Goal: Task Accomplishment & Management: Manage account settings

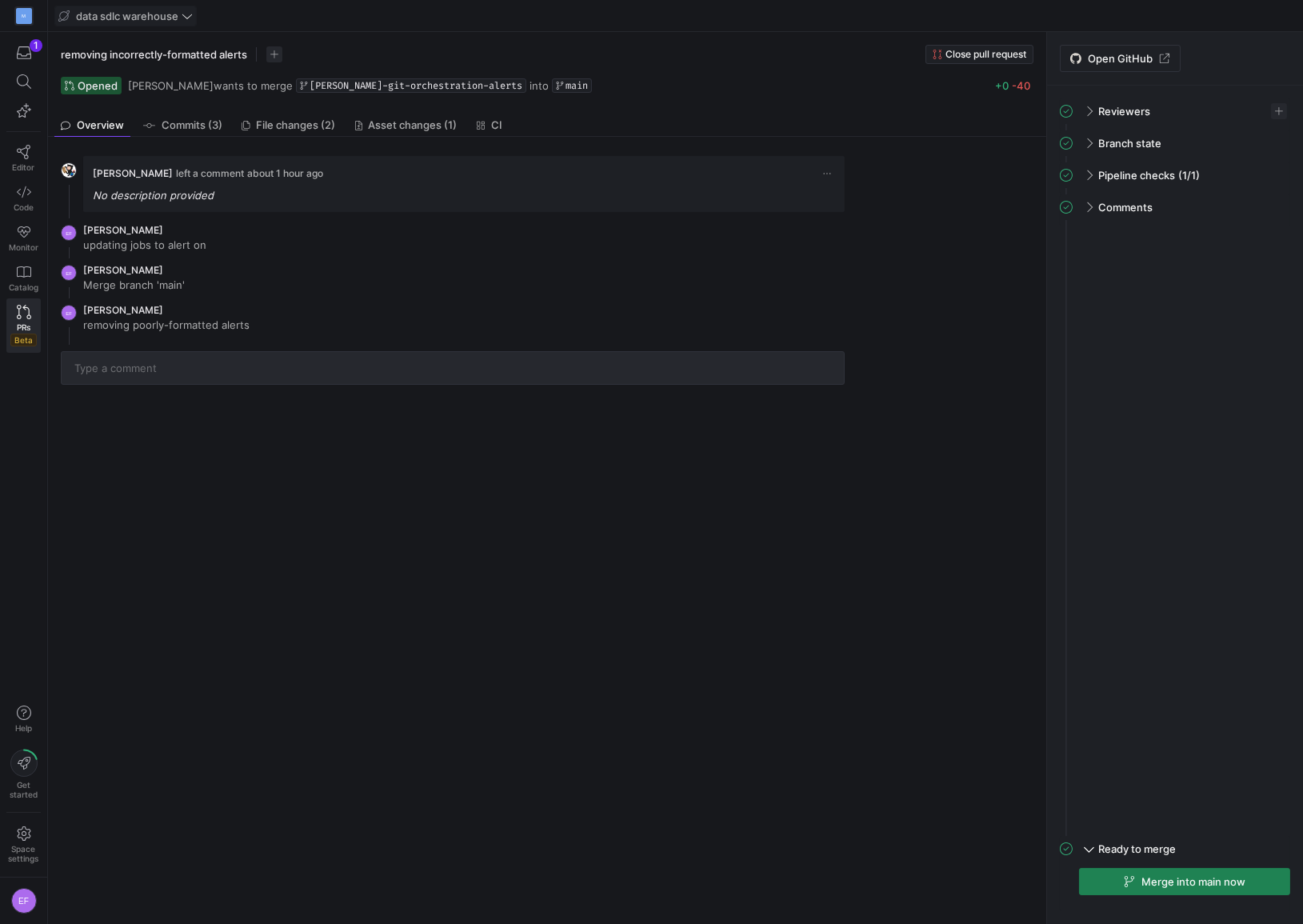
click at [135, 15] on span "data sdlc warehouse" at bounding box center [127, 15] width 102 height 13
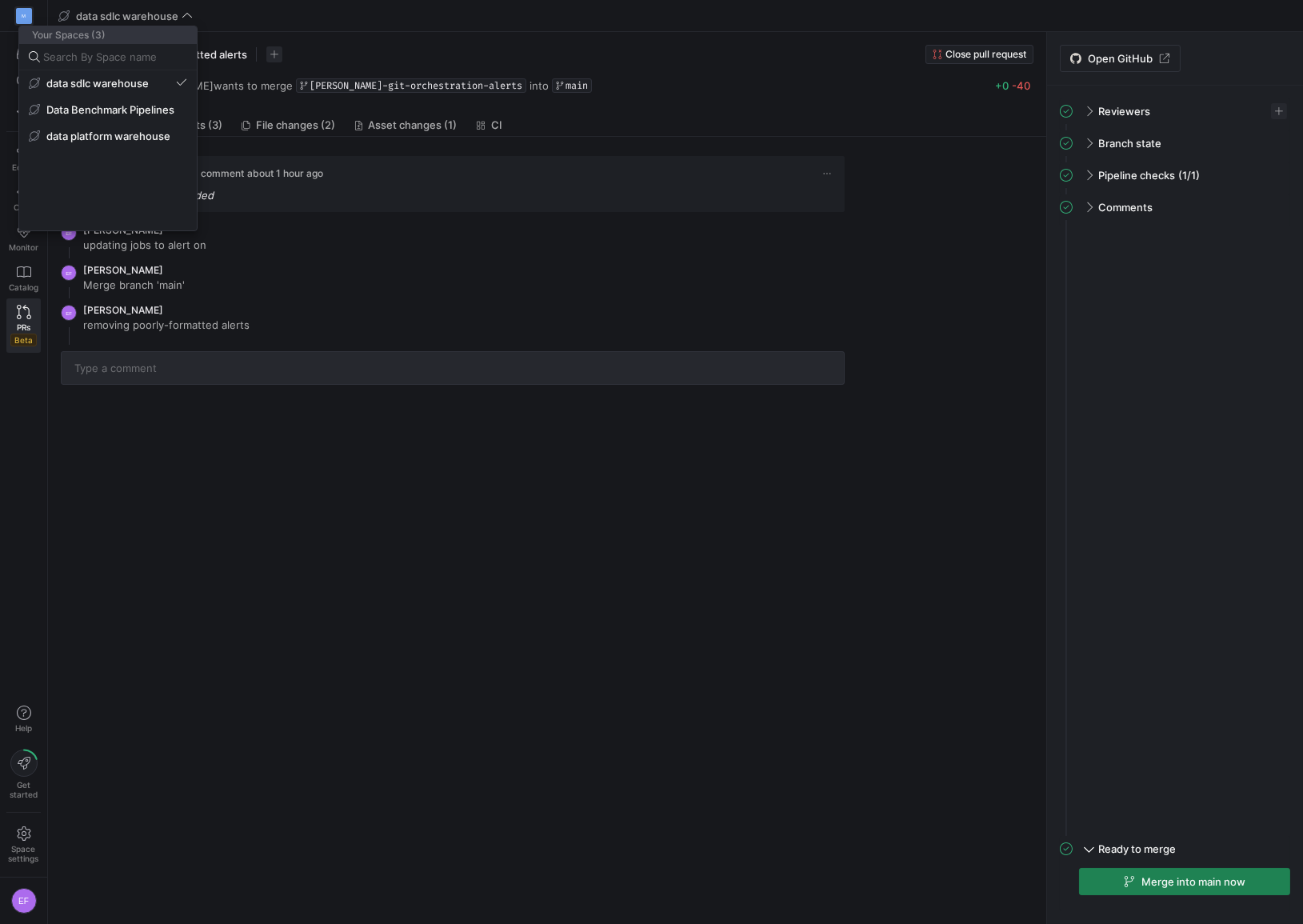
click at [282, 521] on div at bounding box center [651, 462] width 1303 height 924
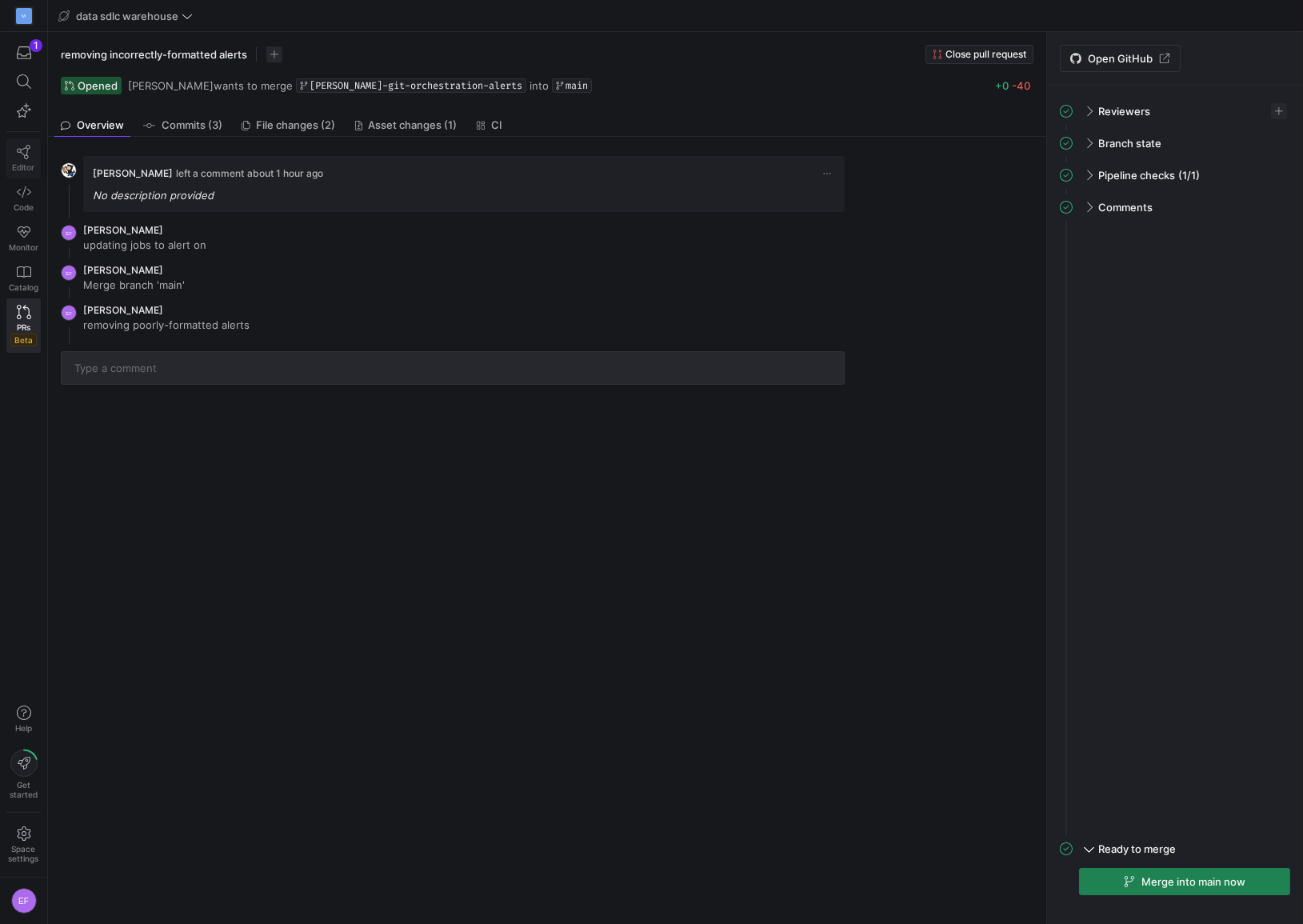
click at [24, 154] on icon at bounding box center [23, 152] width 14 height 14
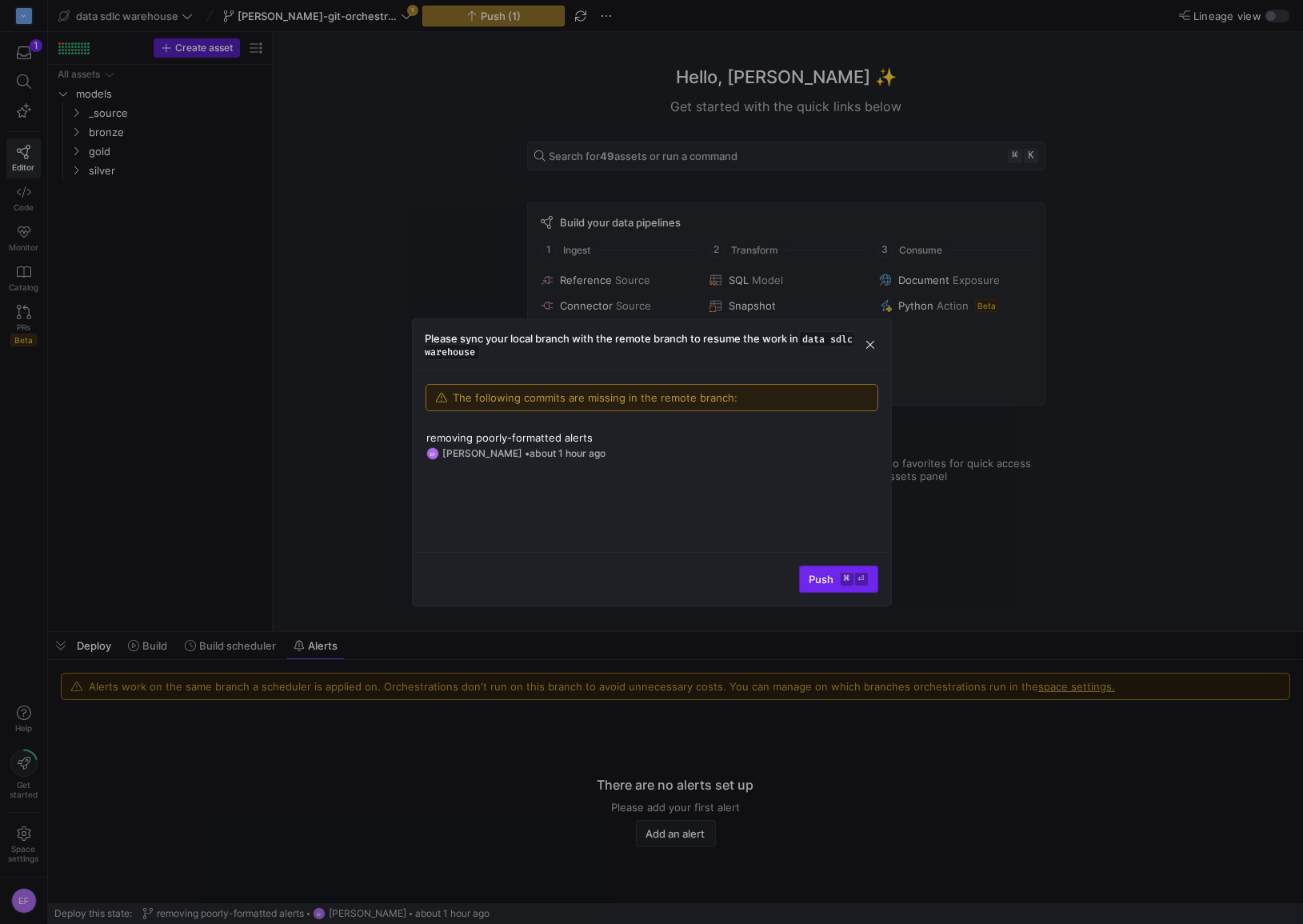
click at [828, 573] on span "Push ⌘ ⏎" at bounding box center [838, 578] width 58 height 13
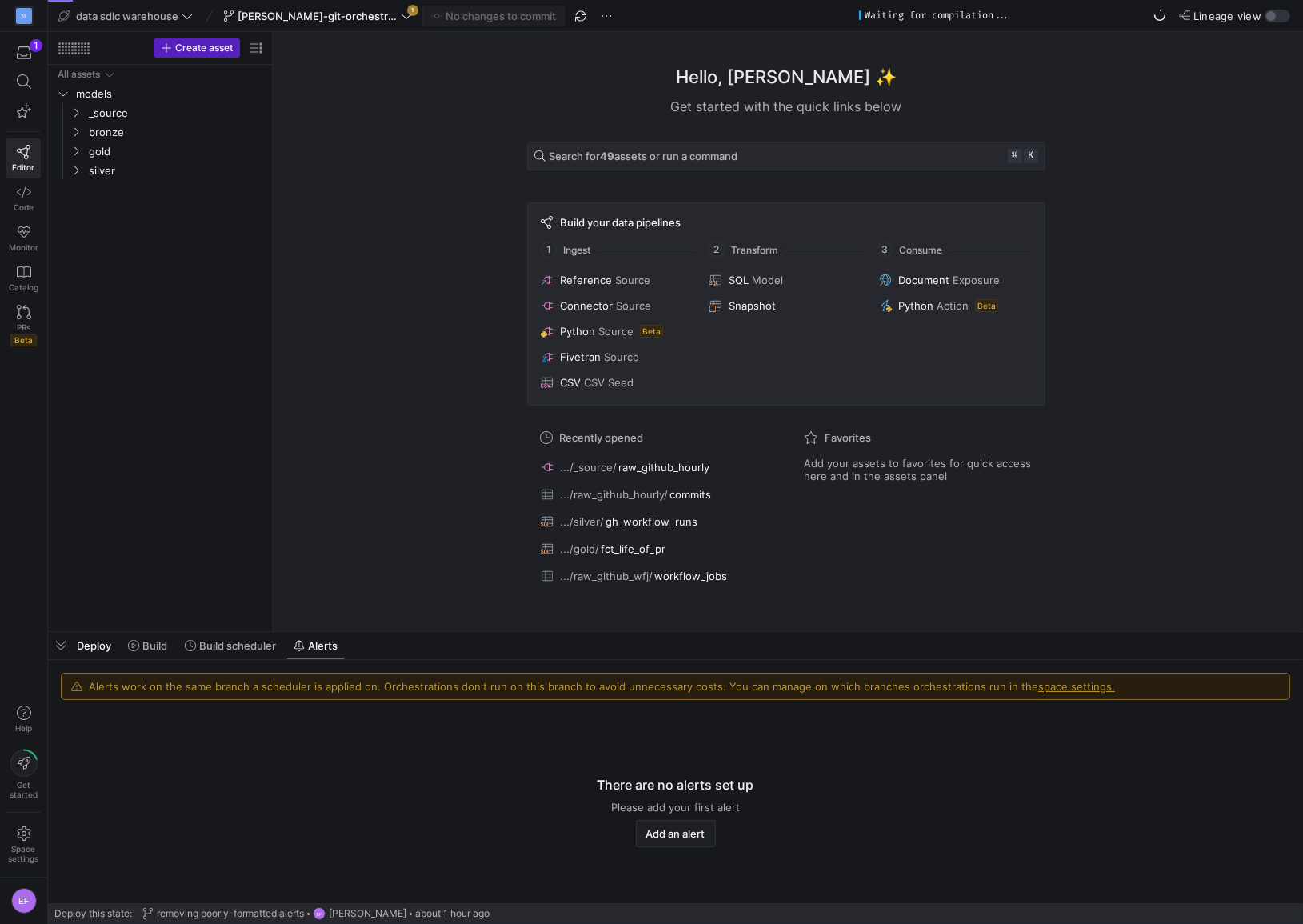
click at [423, 800] on y42-empty-state "There are no alerts set up Please add your first alert Add an alert" at bounding box center [675, 811] width 1230 height 184
click at [401, 16] on icon at bounding box center [407, 16] width 12 height 12
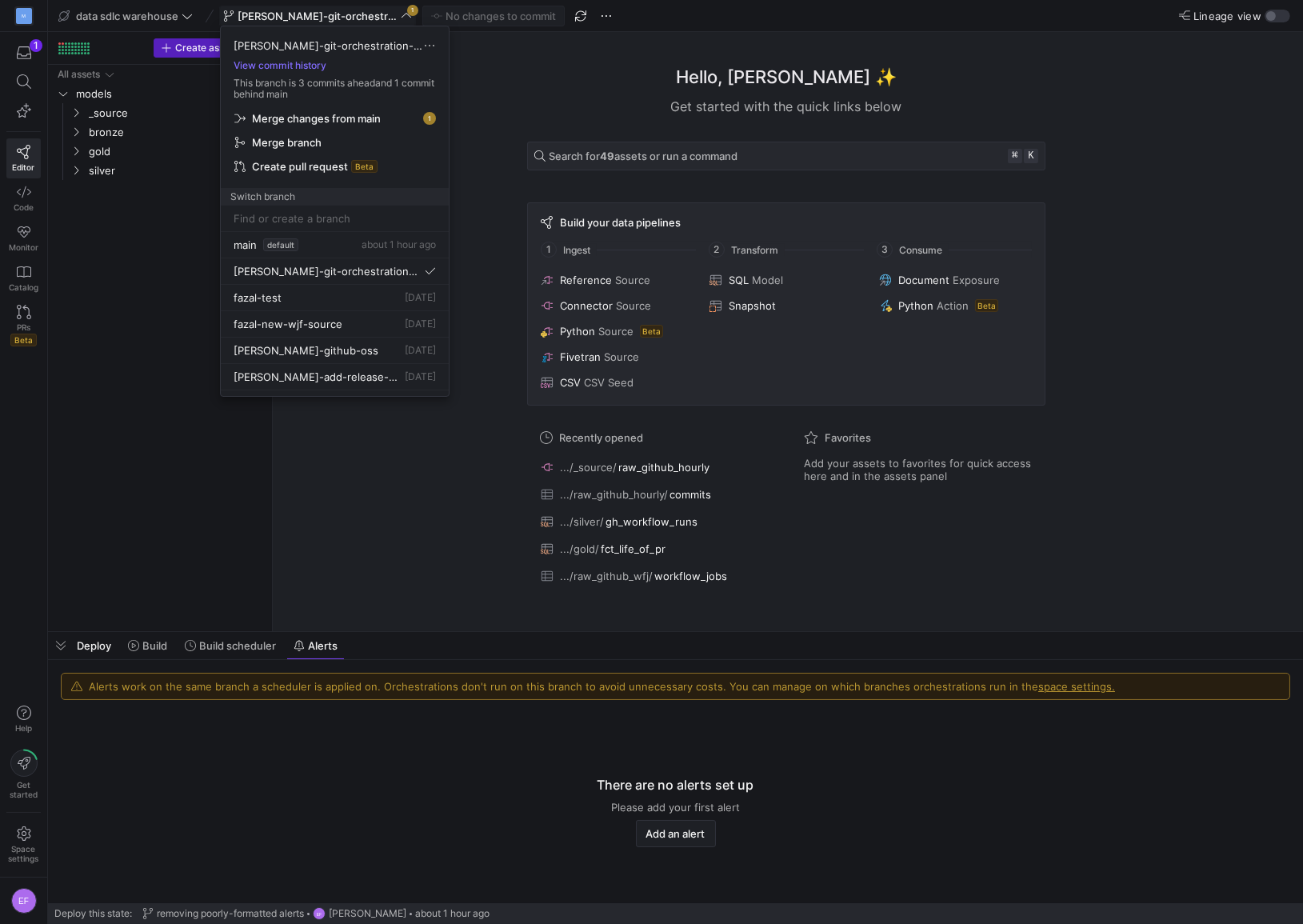
click at [330, 119] on span "Merge changes from main" at bounding box center [316, 118] width 128 height 13
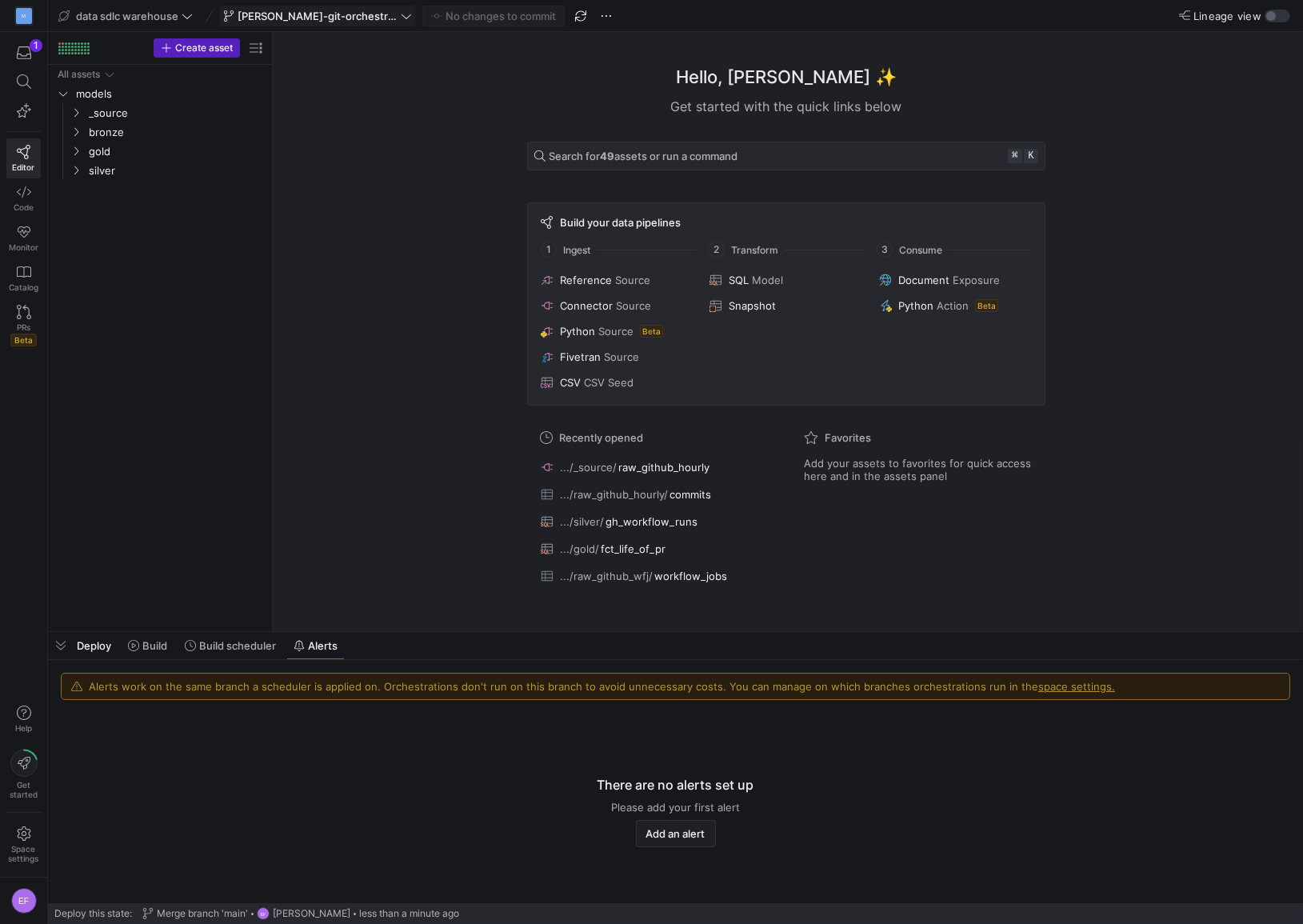
click at [401, 19] on icon at bounding box center [407, 16] width 12 height 12
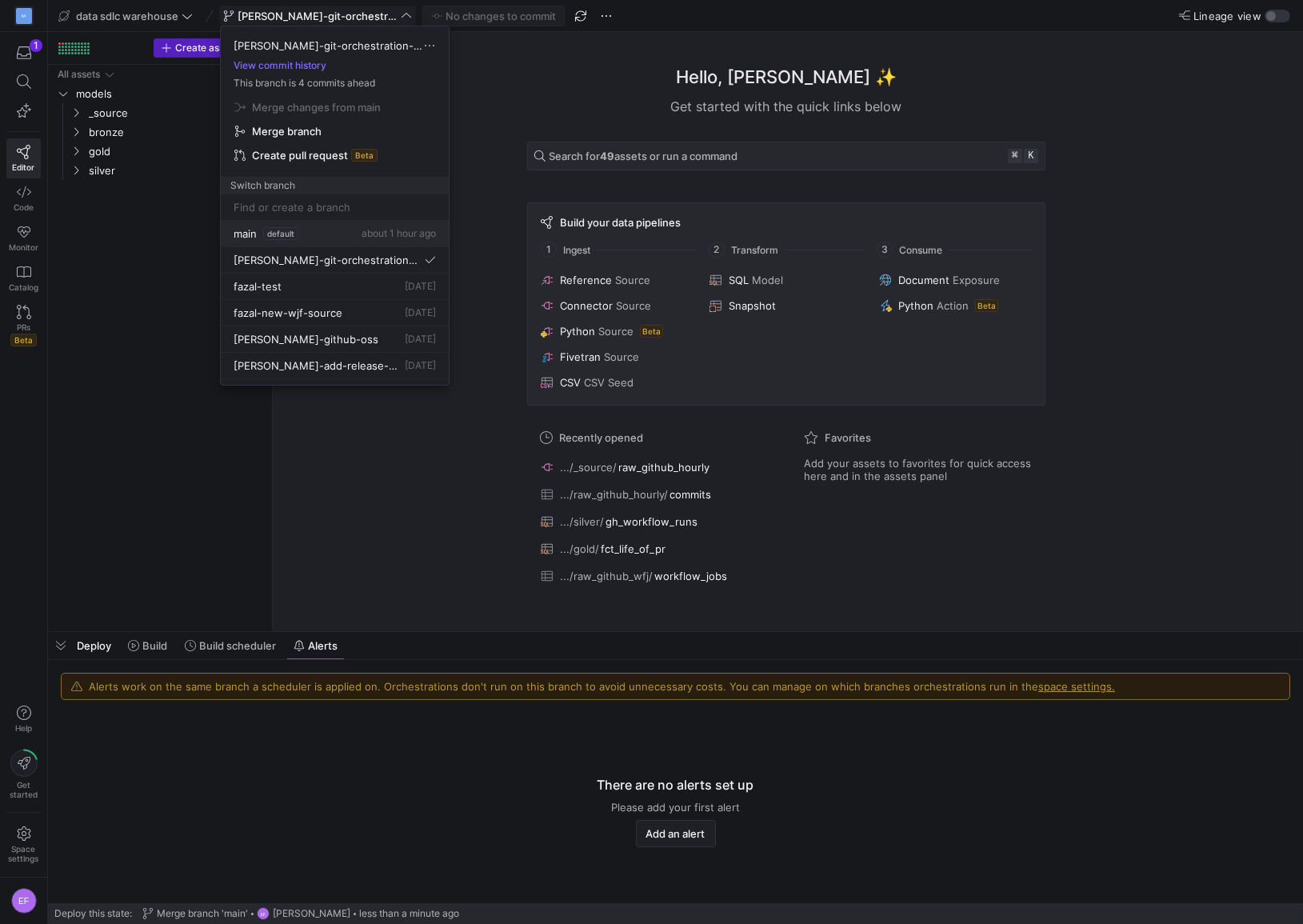
click at [245, 238] on span "main" at bounding box center [245, 233] width 23 height 13
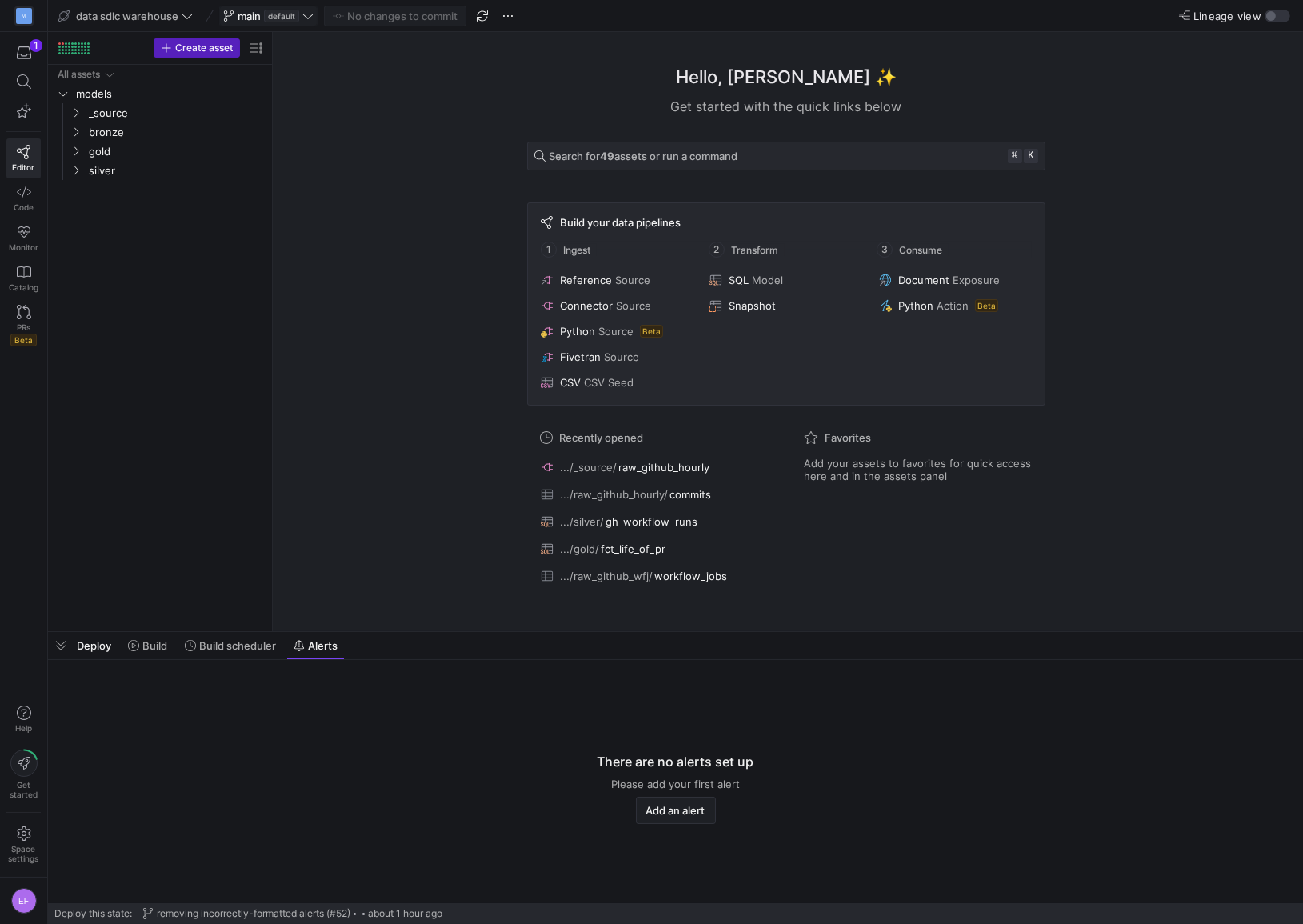
click at [305, 16] on icon at bounding box center [308, 16] width 12 height 12
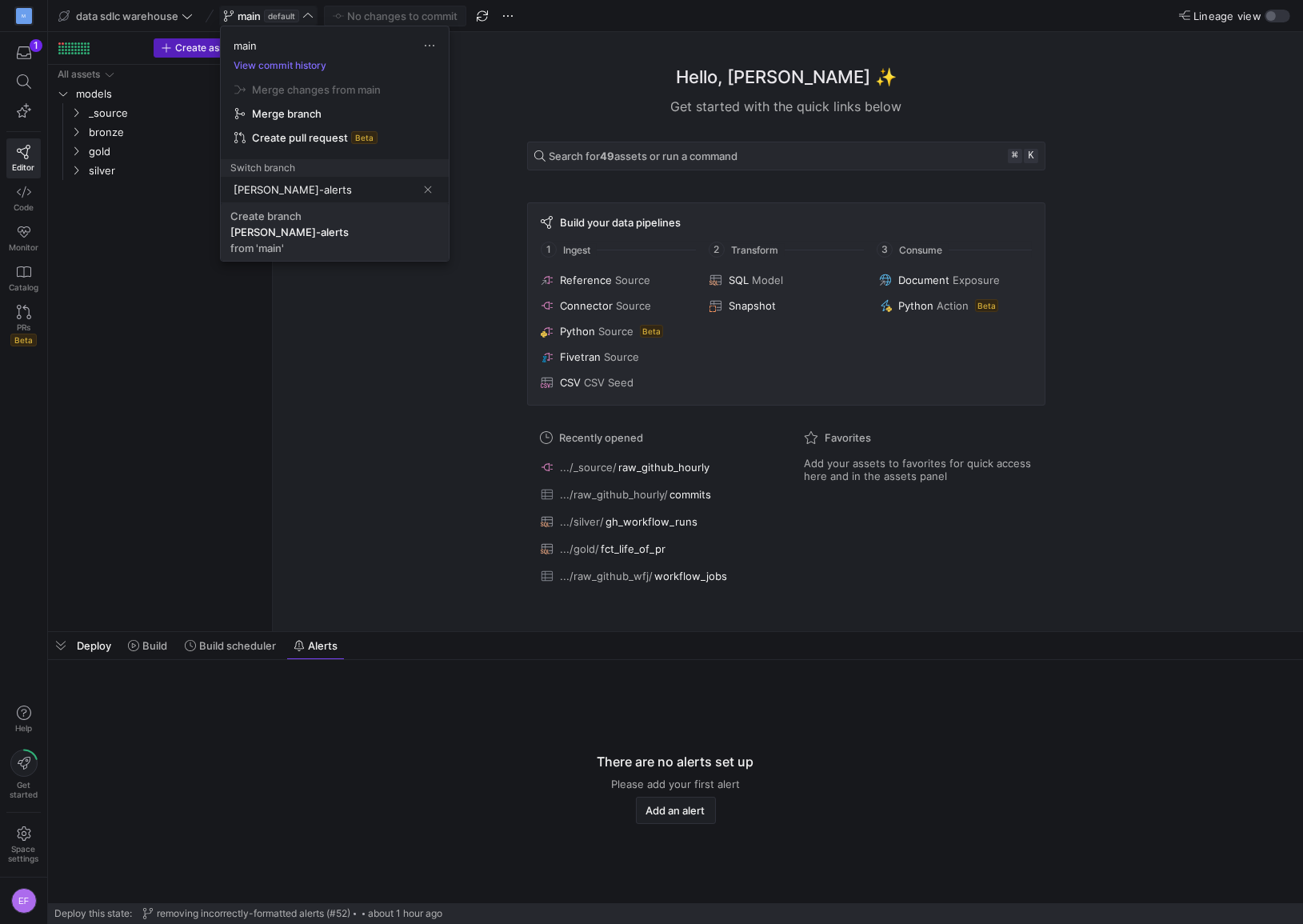
type input "[PERSON_NAME]-alerts"
click at [307, 251] on span "Create [PERSON_NAME]-alerts from 'main'" at bounding box center [335, 232] width 209 height 44
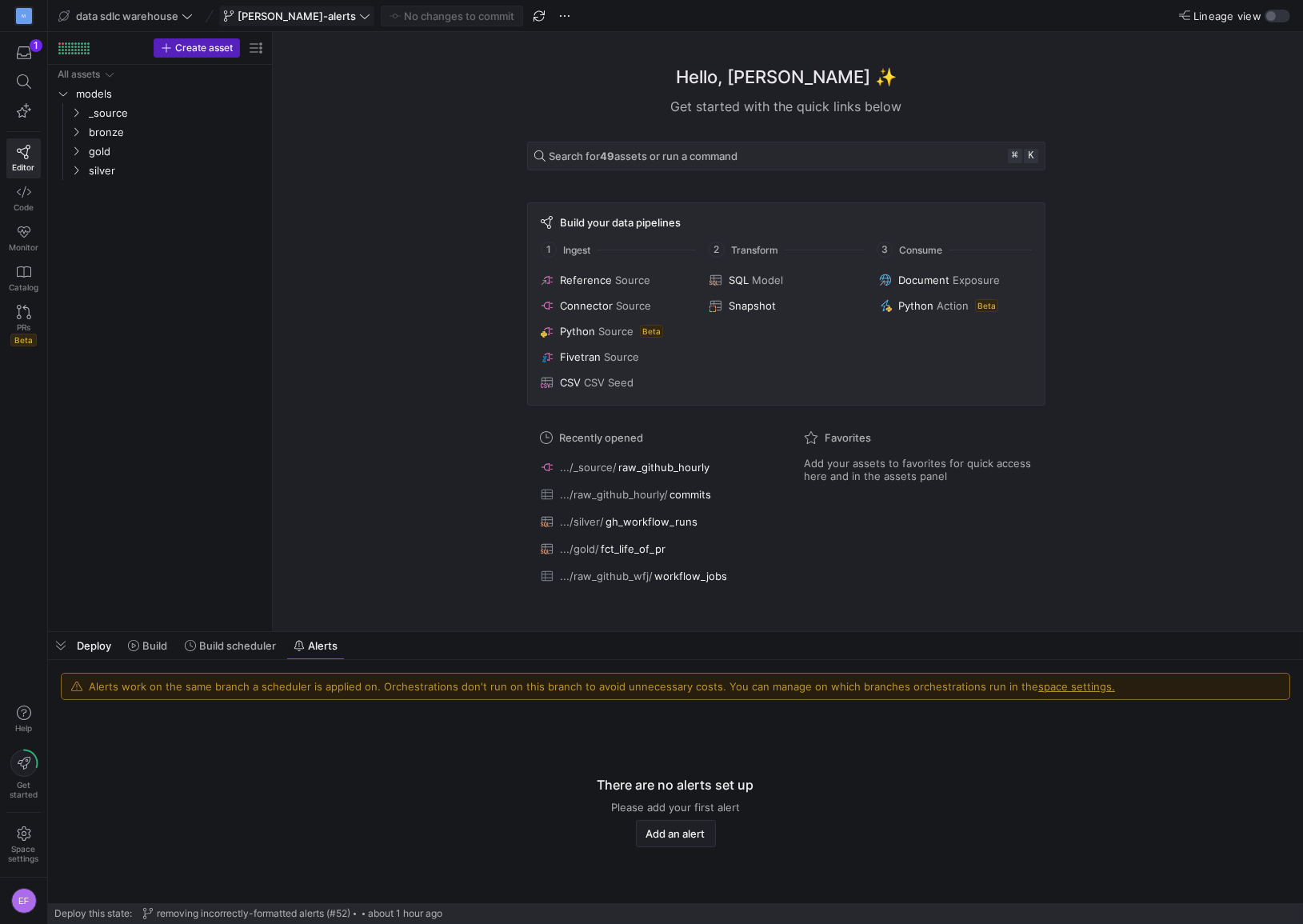
click at [852, 844] on y42-empty-state "There are no alerts set up Please add your first alert Add an alert" at bounding box center [675, 811] width 1230 height 184
click at [694, 831] on span "Add an alert" at bounding box center [675, 833] width 59 height 13
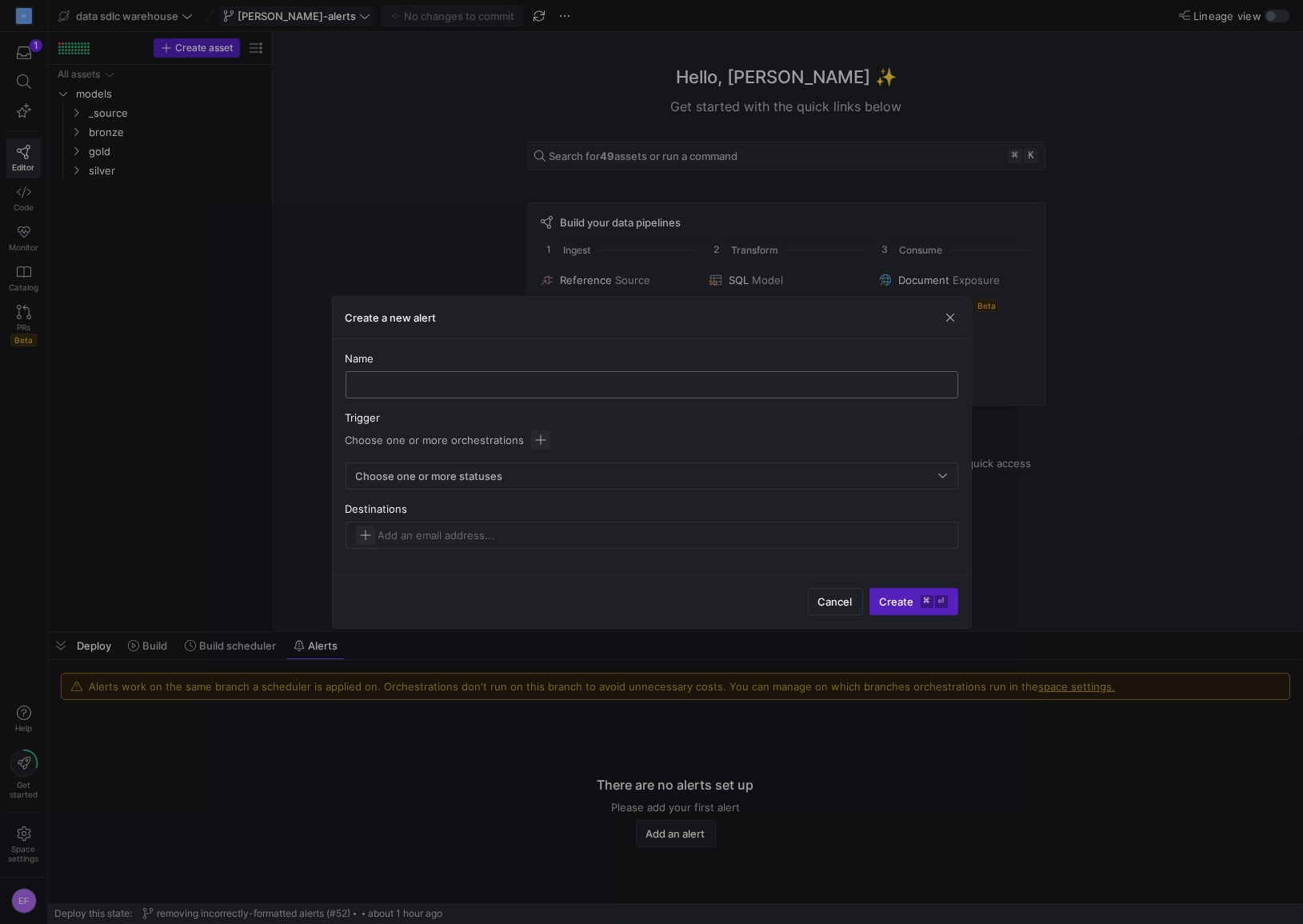
click at [413, 383] on input "text" at bounding box center [652, 384] width 585 height 13
type input "github_orchestration_failure"
click at [538, 443] on span "button" at bounding box center [541, 440] width 19 height 19
click at [220, 420] on div at bounding box center [651, 462] width 1303 height 924
click at [953, 315] on span "button" at bounding box center [950, 318] width 16 height 16
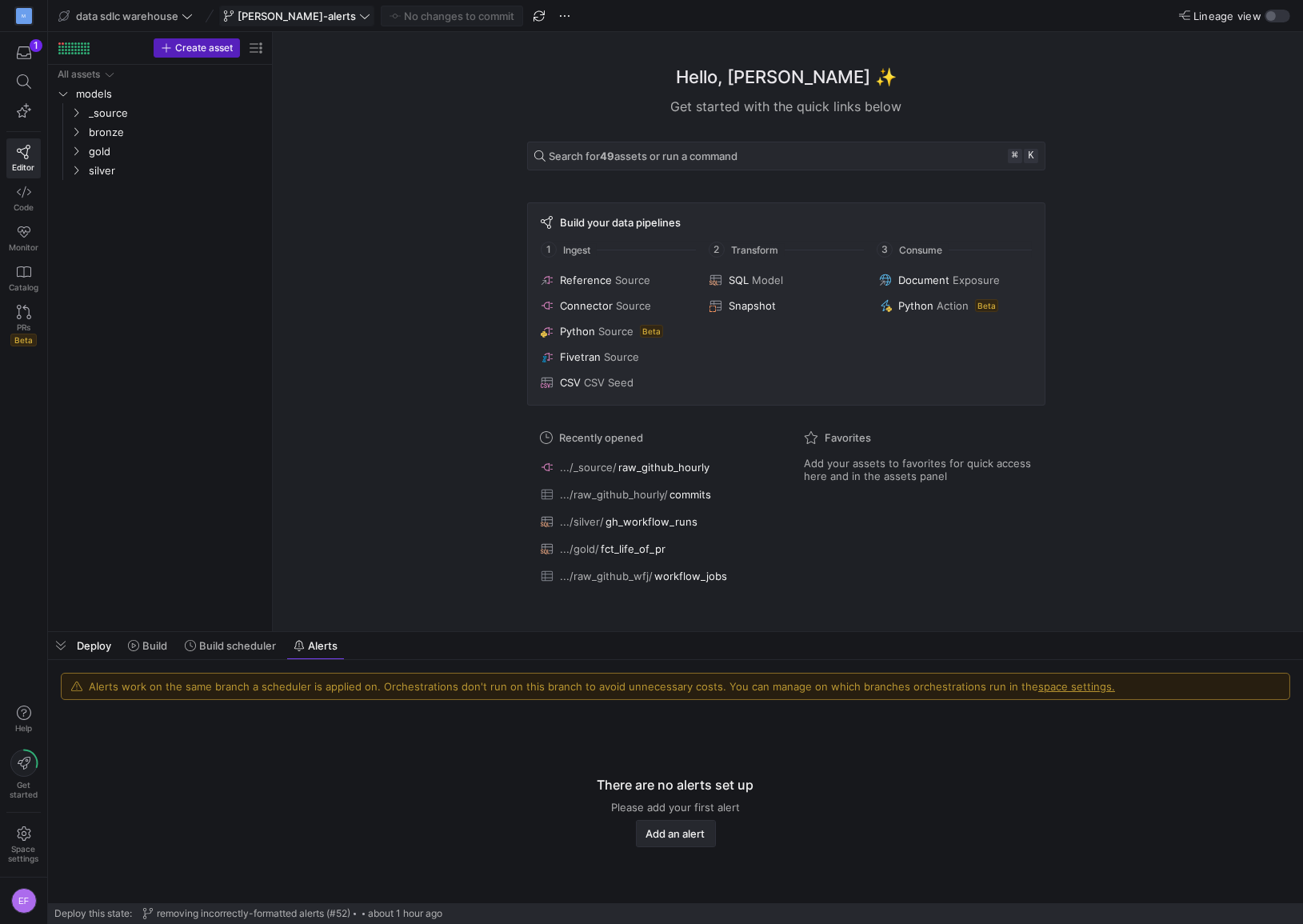
click at [686, 831] on span "Add an alert" at bounding box center [675, 833] width 59 height 13
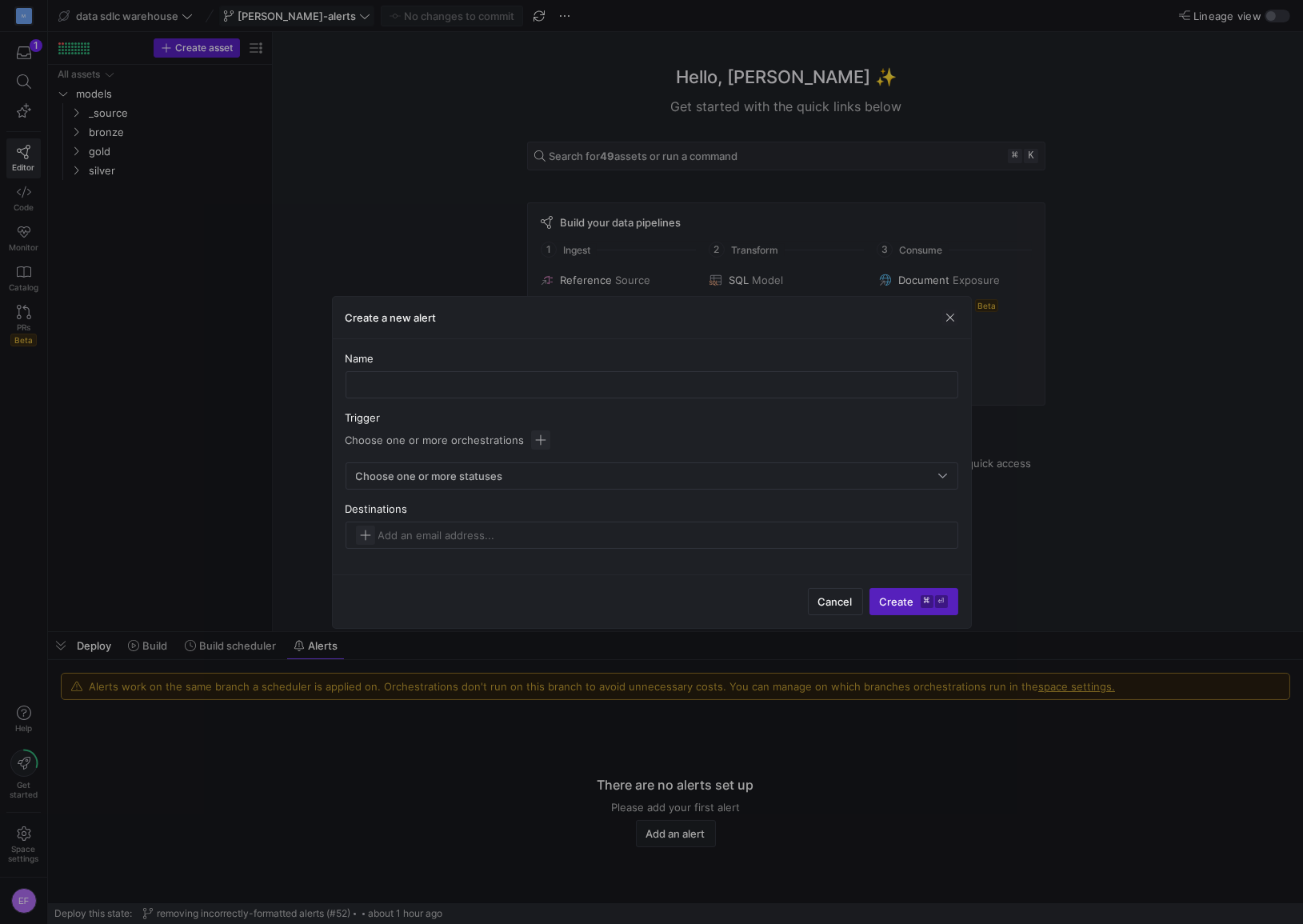
click at [295, 557] on div at bounding box center [651, 462] width 1303 height 924
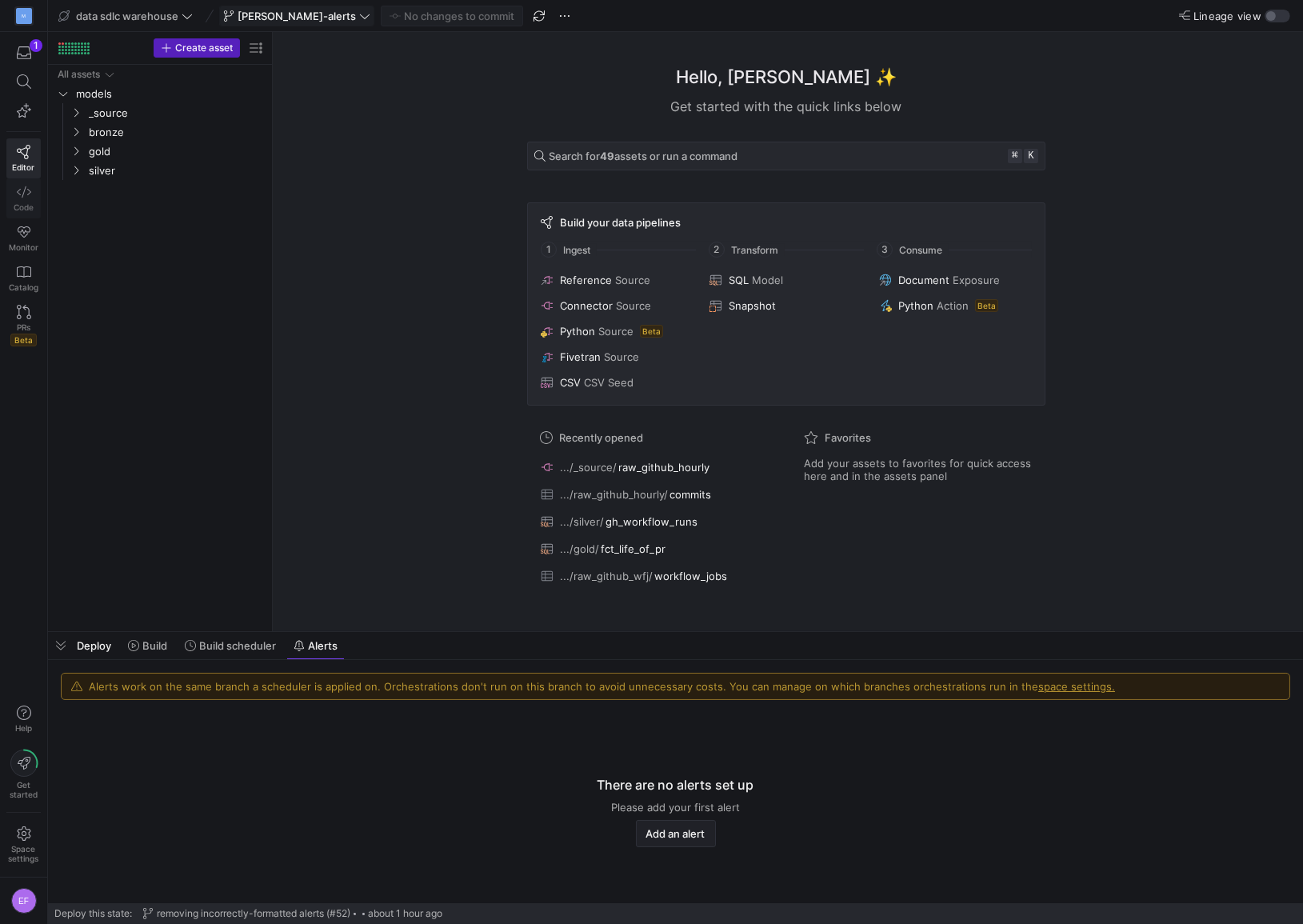
click at [26, 207] on span "Code" at bounding box center [23, 208] width 20 height 10
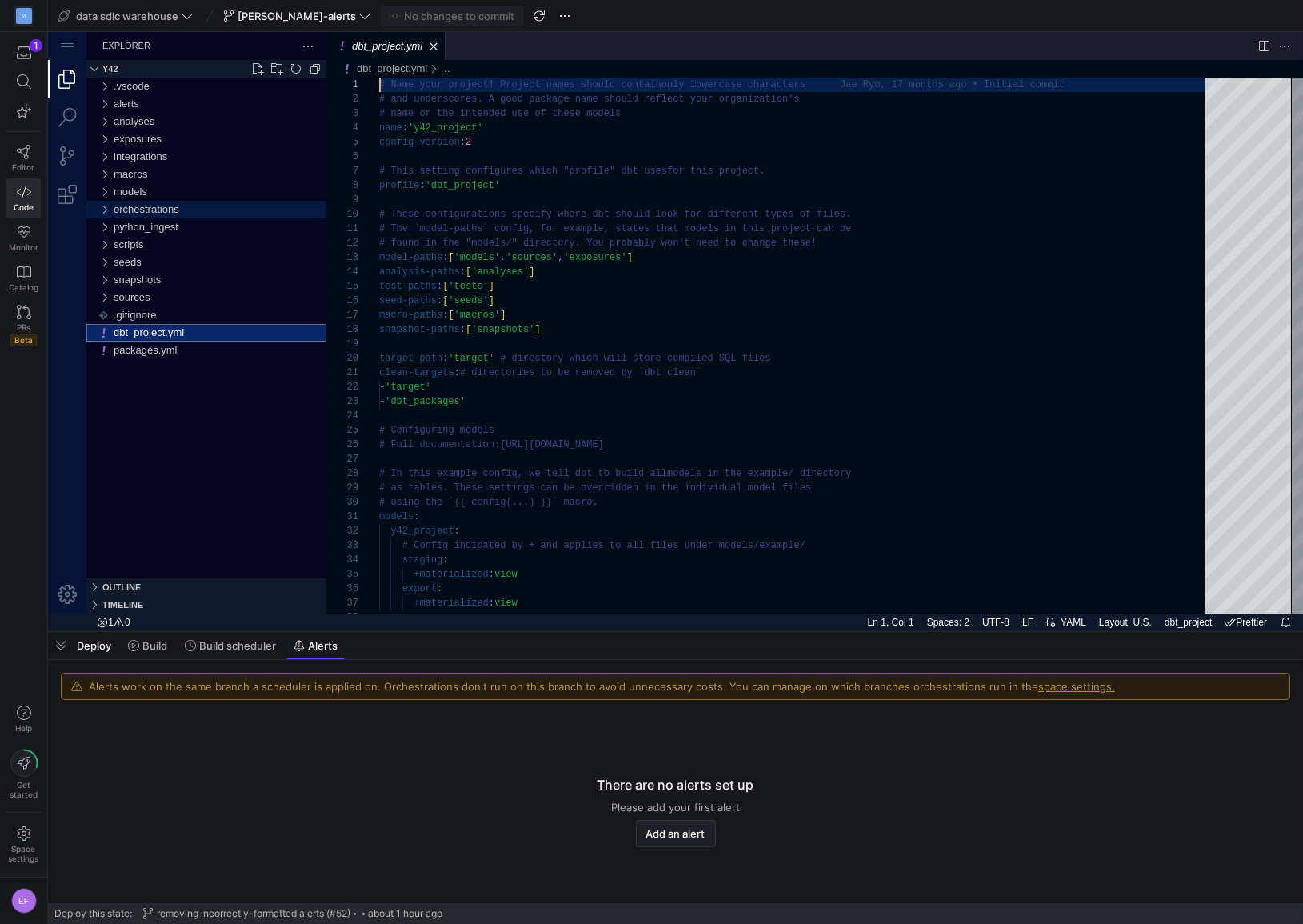
click at [107, 211] on div "orchestrations" at bounding box center [103, 210] width 24 height 17
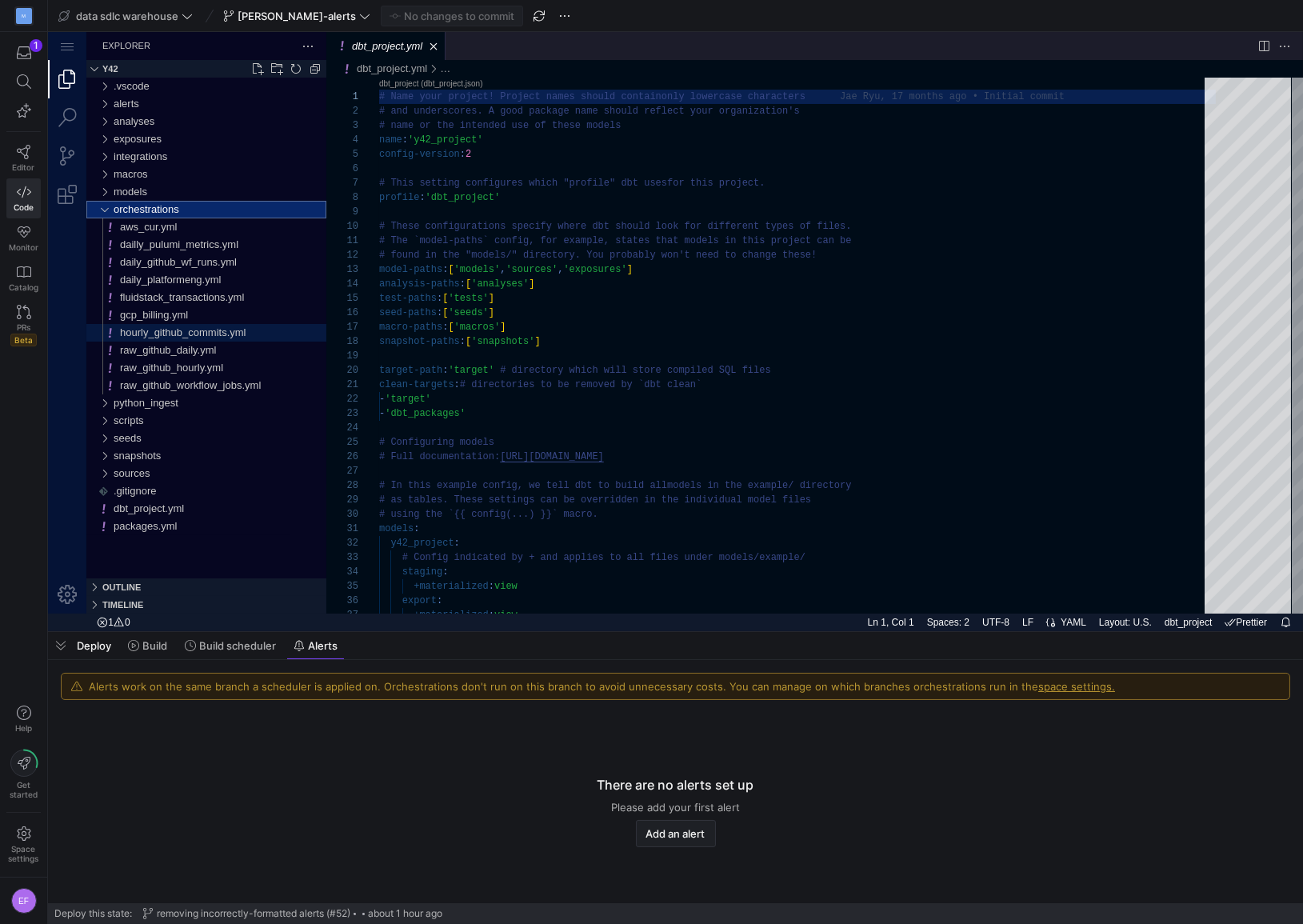
click at [204, 333] on span "hourly_github_commits.yml" at bounding box center [183, 332] width 127 height 12
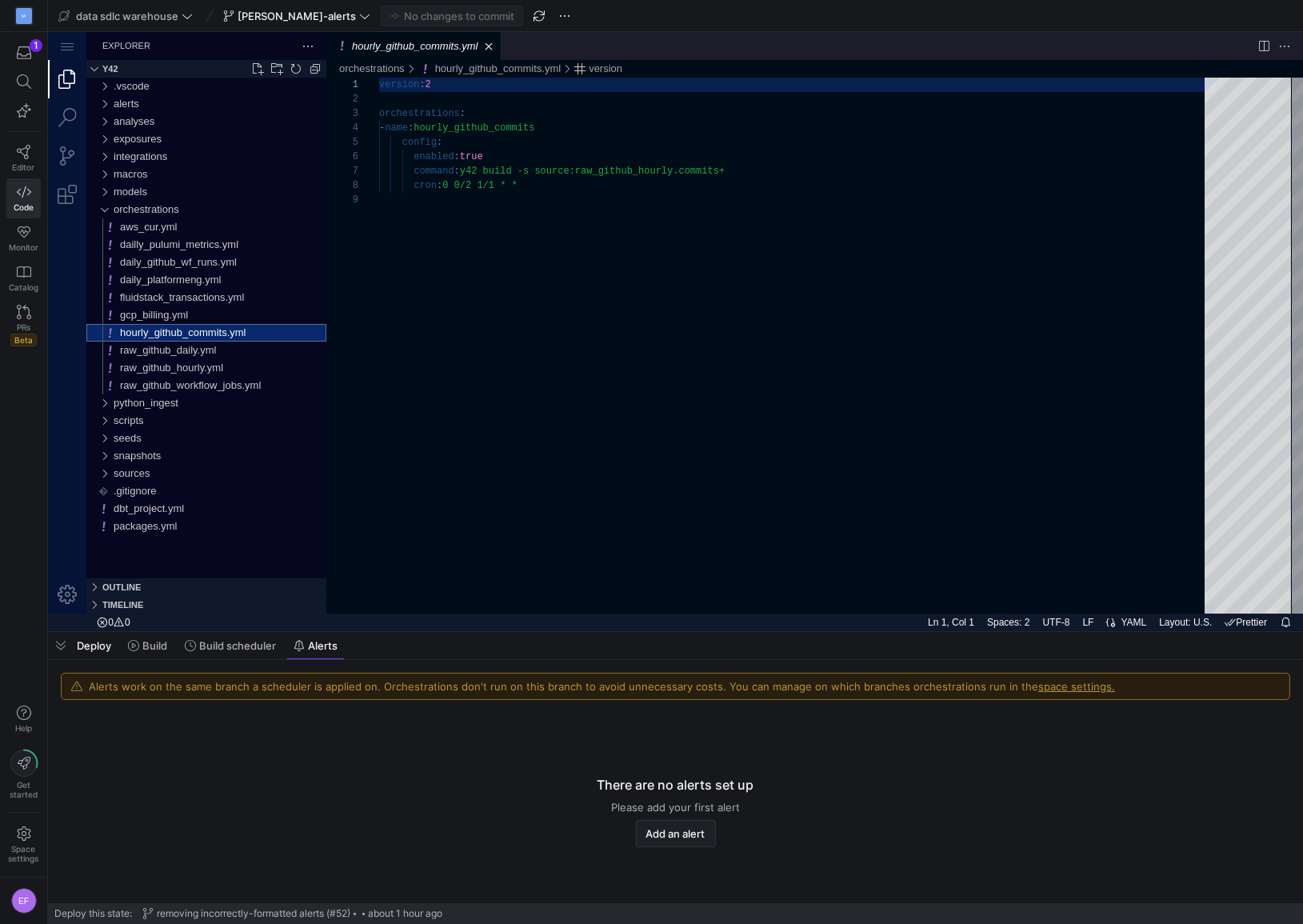
scroll to position [114, 0]
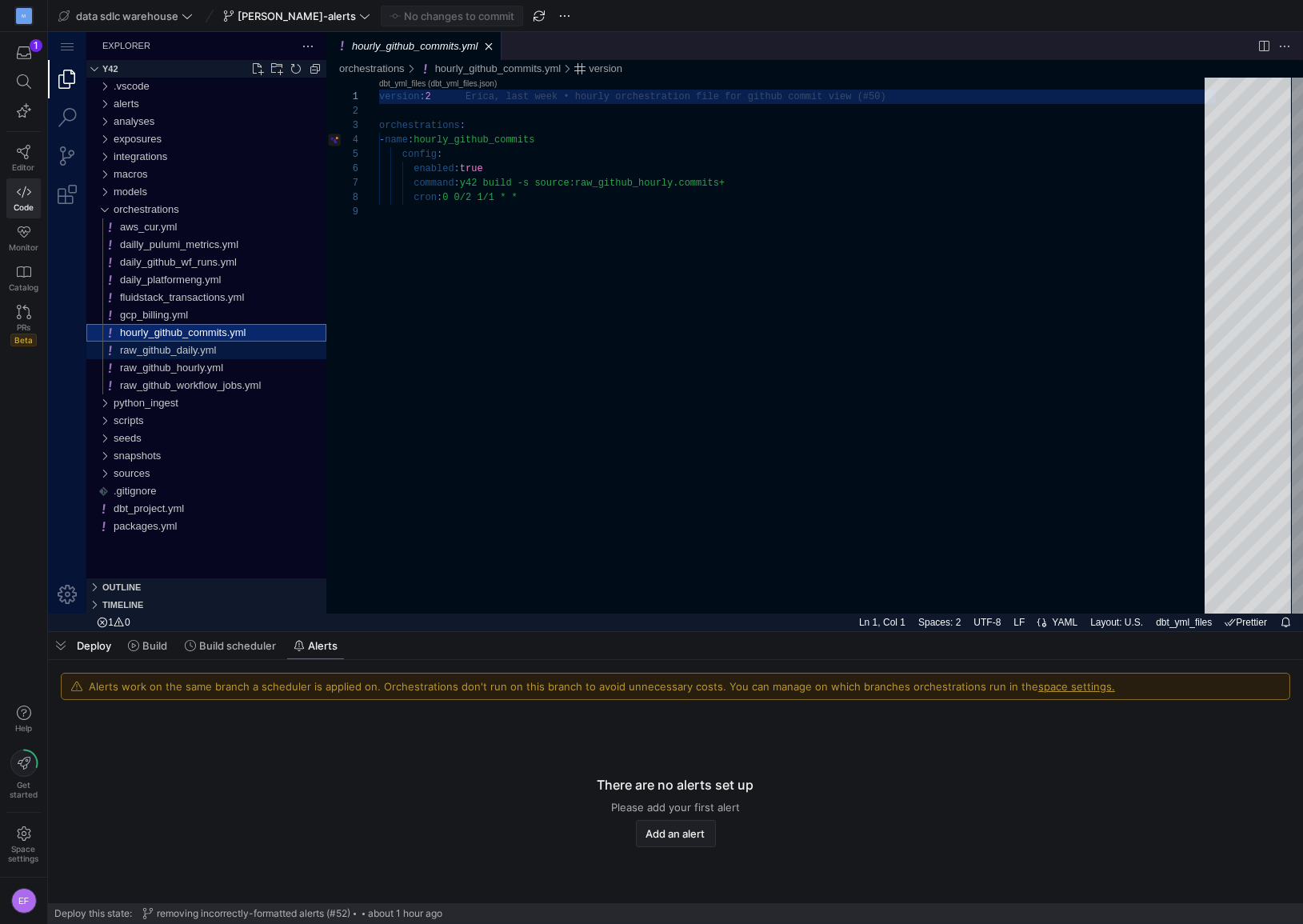
click at [197, 350] on span "raw_github_daily.yml" at bounding box center [167, 350] width 96 height 12
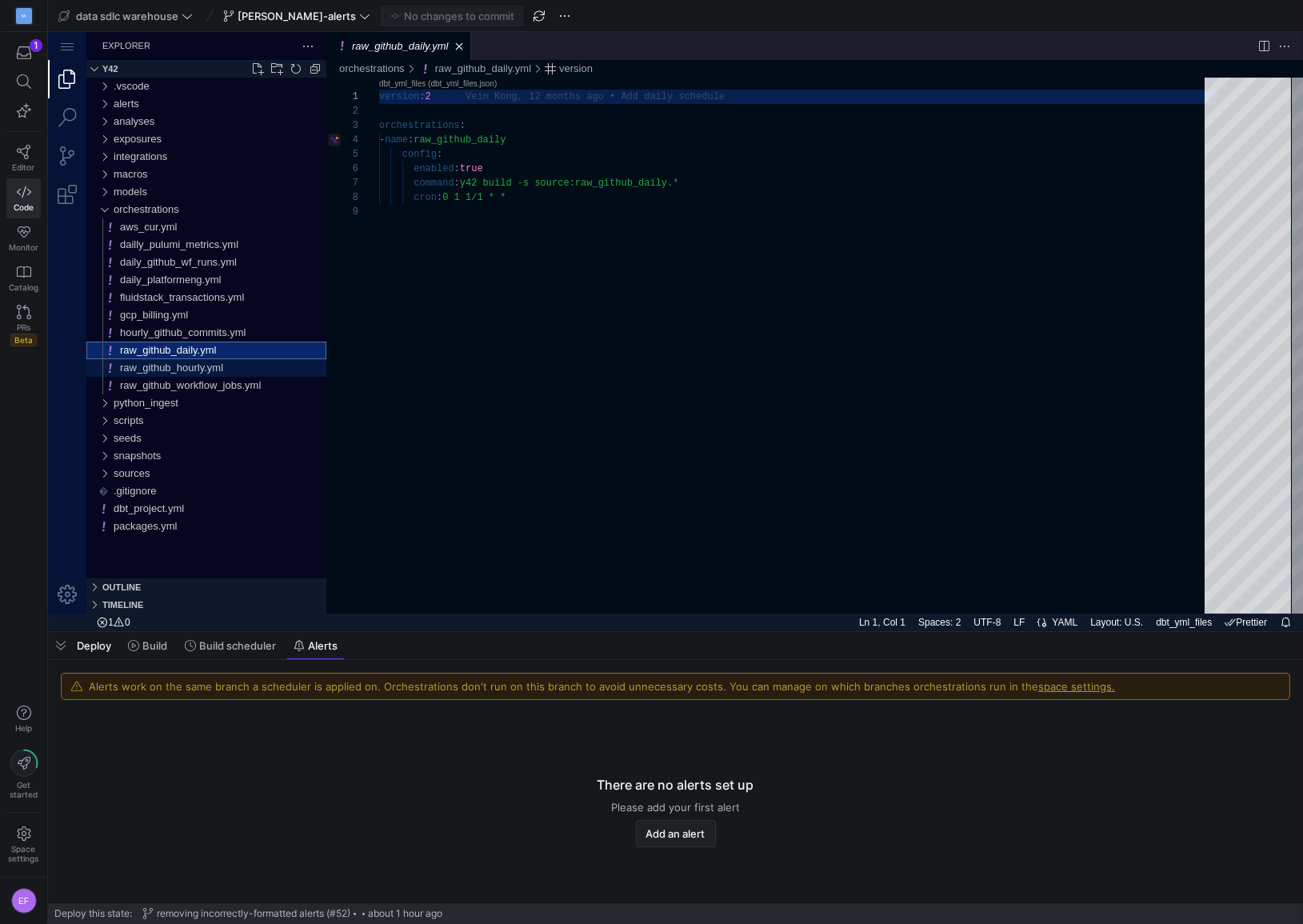
click at [212, 373] on span "raw_github_hourly.yml" at bounding box center [171, 367] width 103 height 12
click at [215, 383] on span "raw_github_workflow_jobs.yml" at bounding box center [190, 385] width 141 height 12
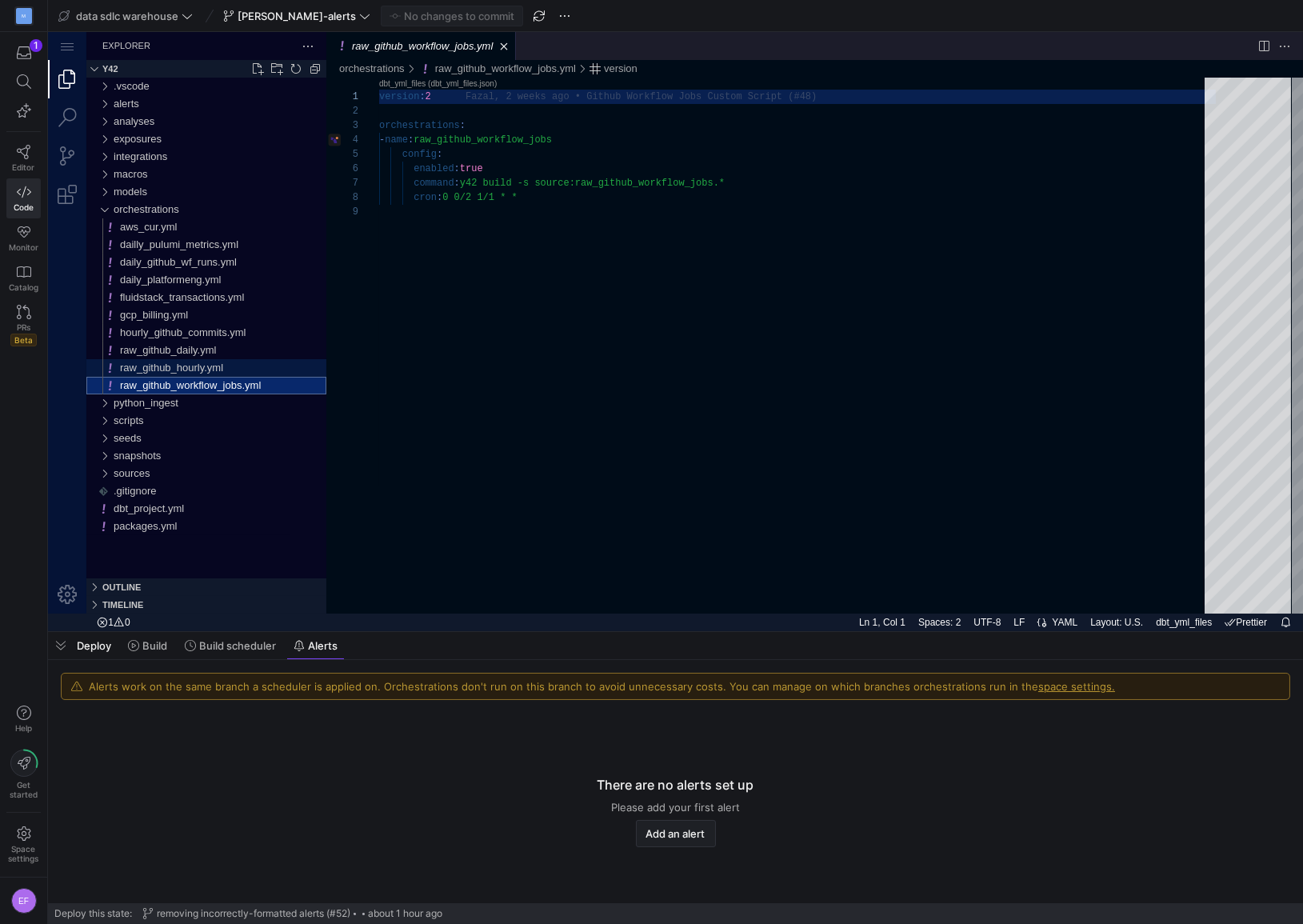
click at [164, 366] on span "raw_github_hourly.yml" at bounding box center [171, 367] width 103 height 12
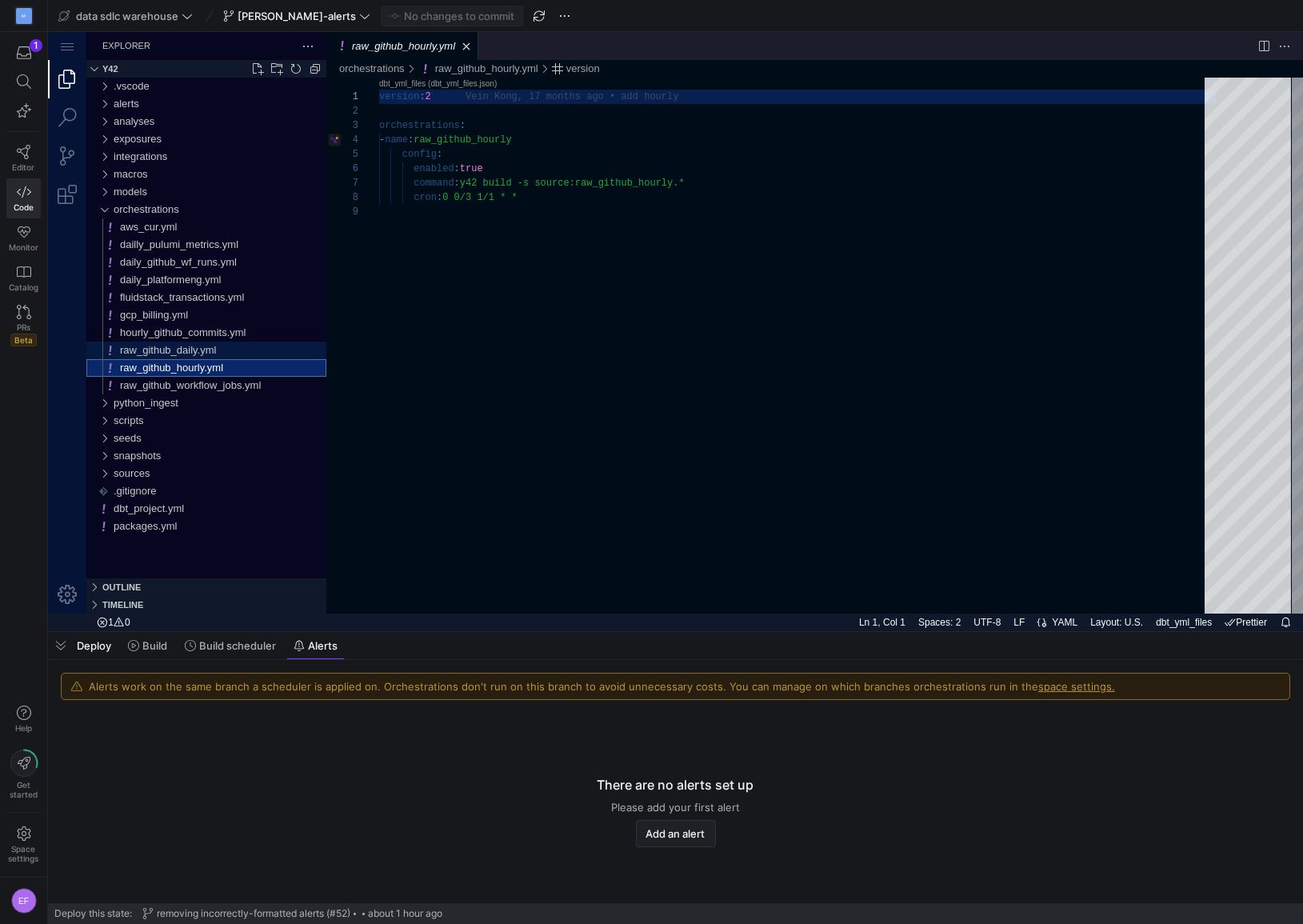
click at [198, 347] on span "raw_github_daily.yml" at bounding box center [167, 350] width 96 height 12
click at [104, 103] on div "alerts" at bounding box center [103, 104] width 24 height 17
click at [686, 839] on span "Add an alert" at bounding box center [675, 833] width 59 height 13
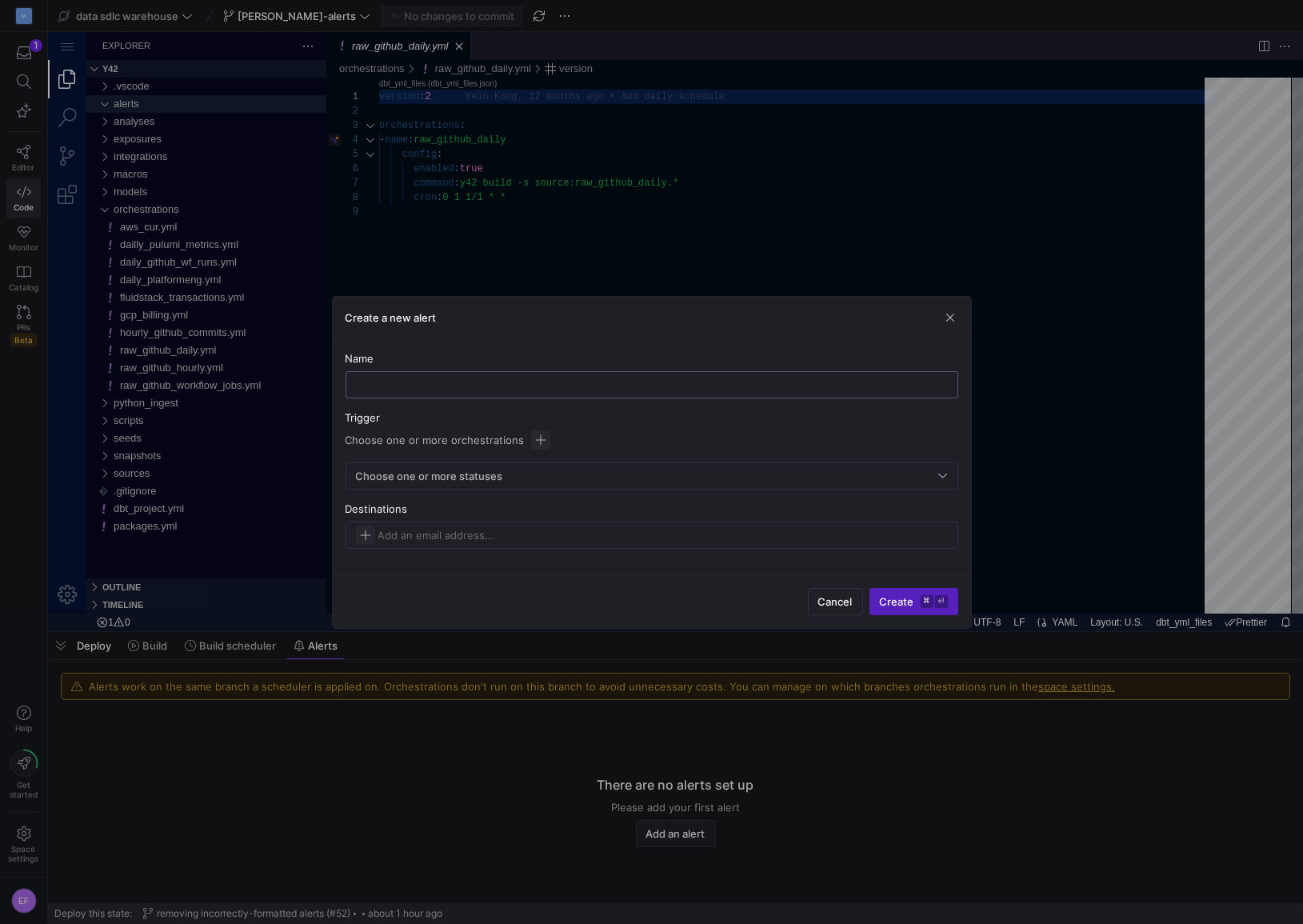
click at [412, 378] on input "text" at bounding box center [652, 384] width 585 height 13
type input "github_orchestration_failure"
click at [537, 442] on span "button" at bounding box center [541, 440] width 19 height 19
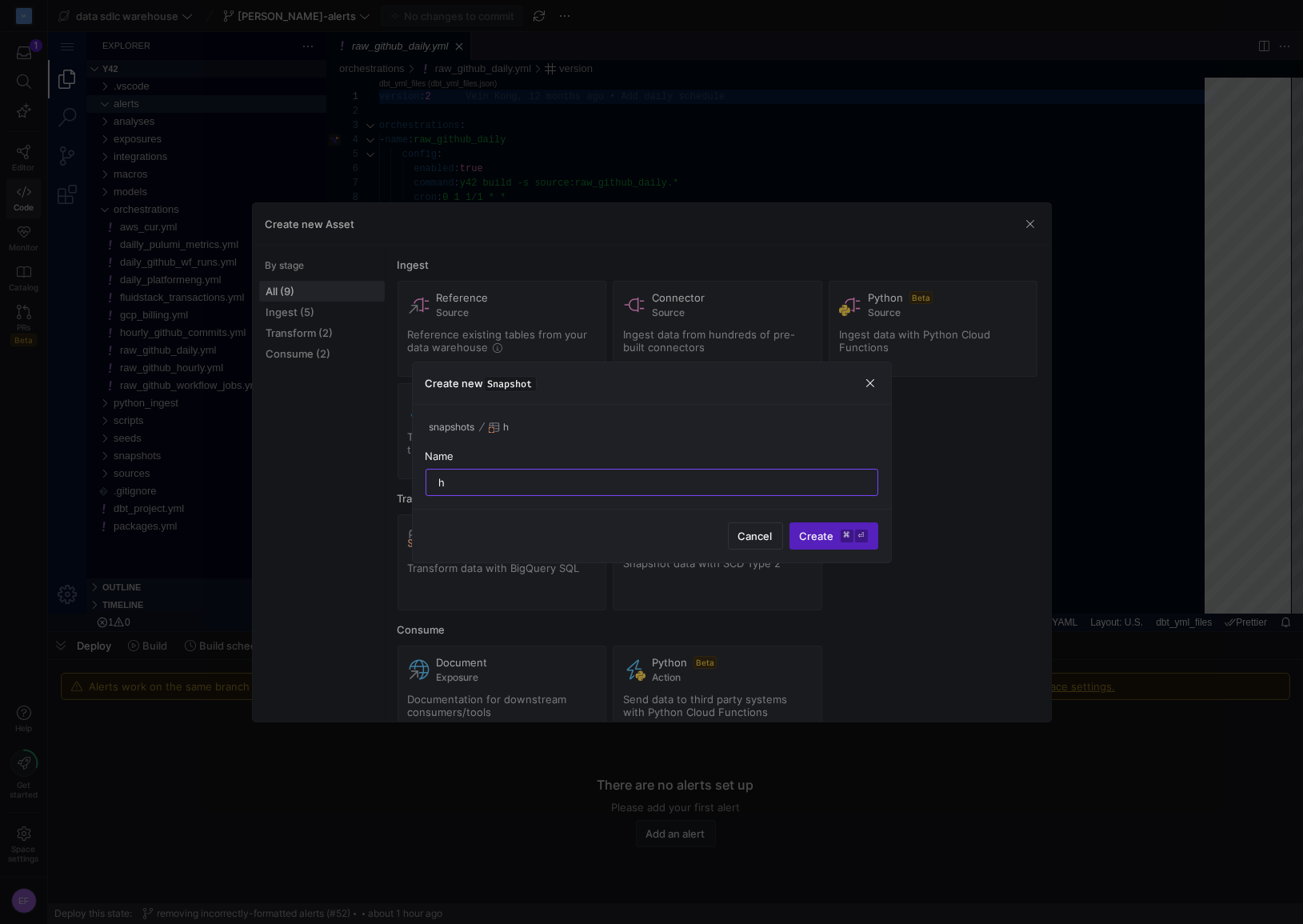
type input "h"
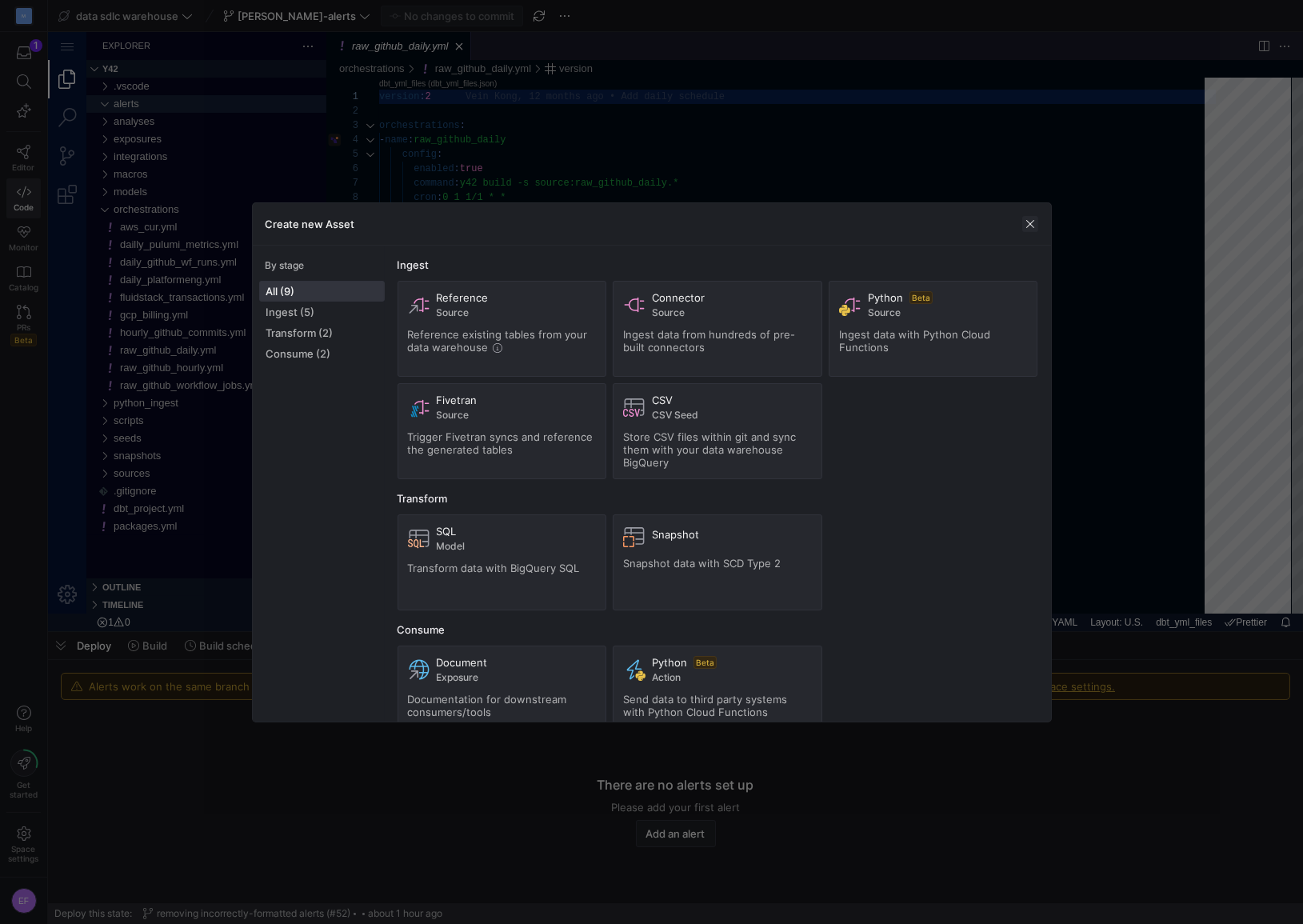
click at [1028, 221] on span "button" at bounding box center [1031, 224] width 16 height 16
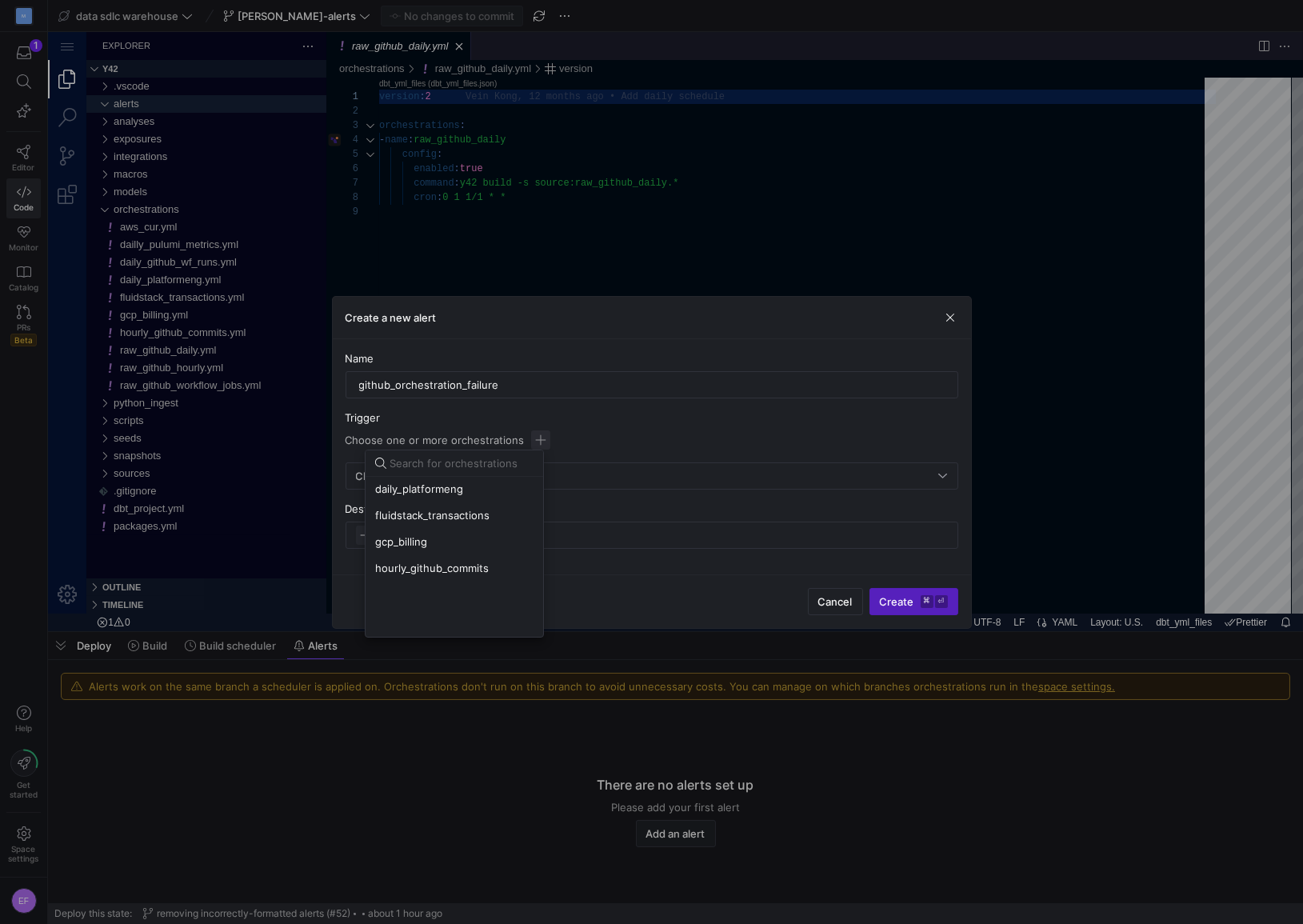
click at [428, 455] on div at bounding box center [461, 462] width 144 height 26
type input "github"
click at [440, 544] on span "raw_github_daily" at bounding box center [416, 542] width 82 height 13
click at [445, 562] on span "raw_github_hourly" at bounding box center [421, 568] width 91 height 13
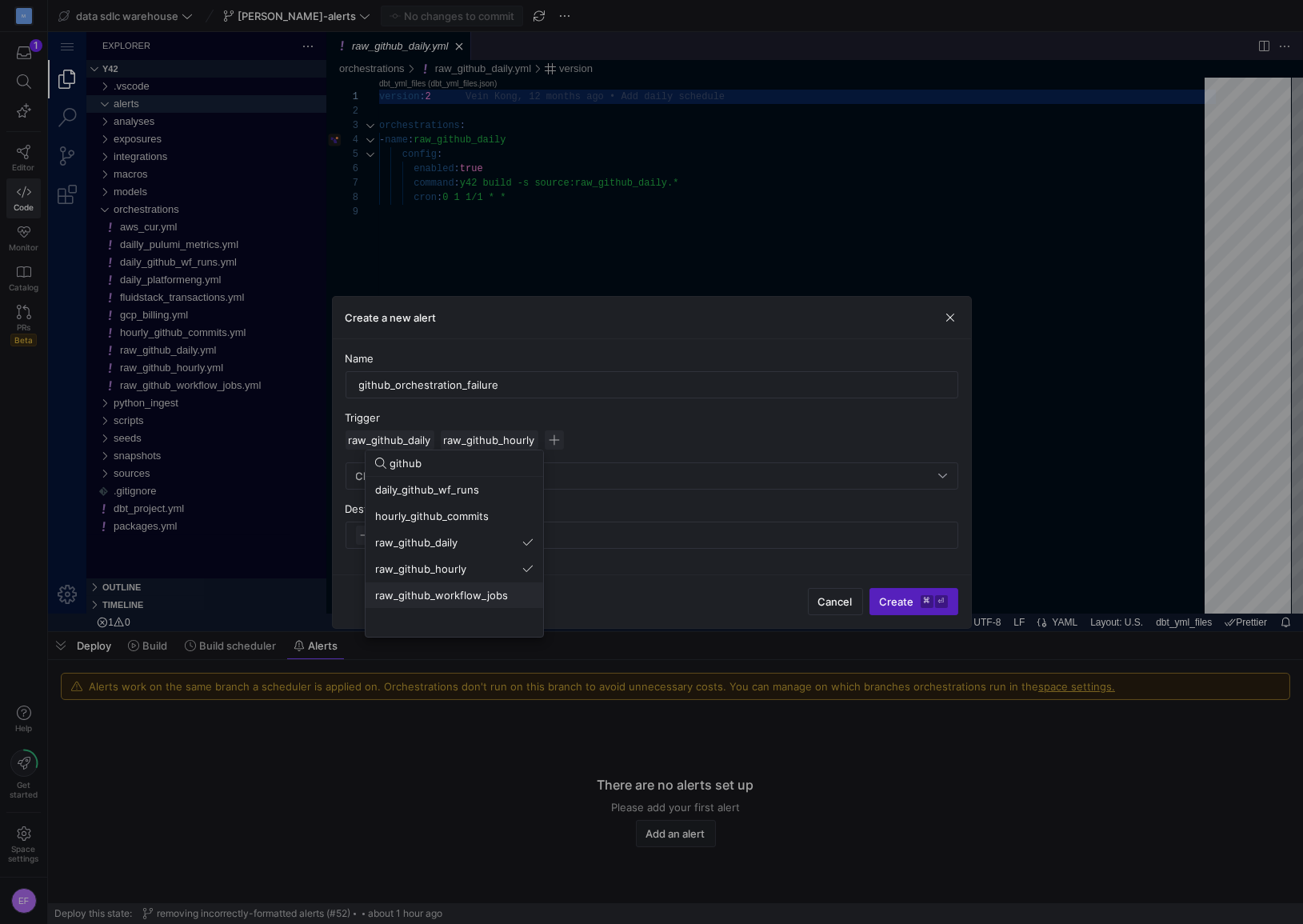
click at [450, 592] on span "raw_github_workflow_jobs" at bounding box center [442, 595] width 133 height 13
click at [822, 434] on div at bounding box center [651, 462] width 1303 height 924
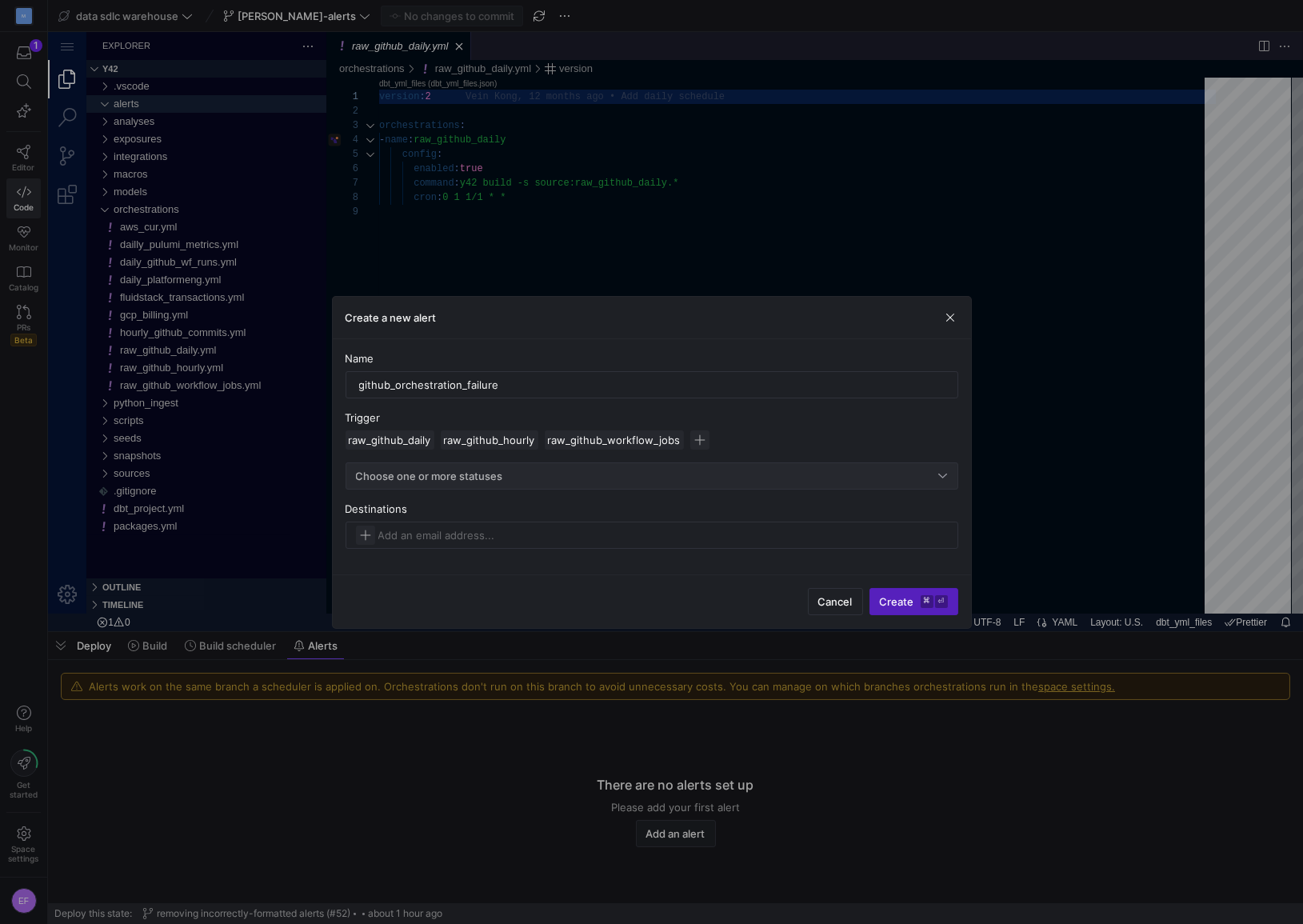
click at [562, 470] on div "Choose one or more statuses" at bounding box center [648, 475] width 583 height 13
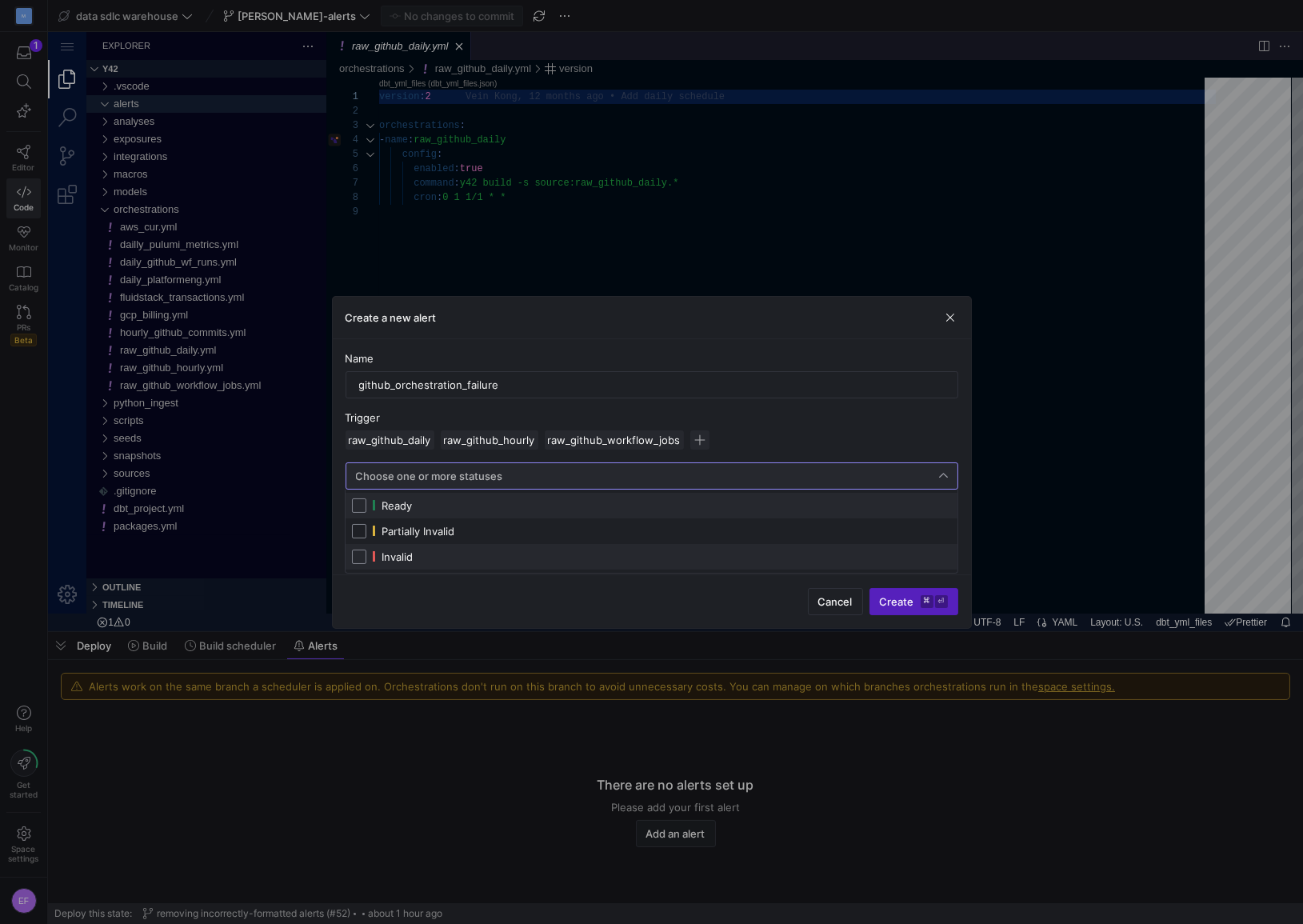
click at [450, 555] on span "Invalid" at bounding box center [662, 556] width 579 height 13
click at [448, 533] on span "Partially Invalid" at bounding box center [417, 530] width 72 height 13
click at [416, 615] on div at bounding box center [651, 462] width 1303 height 924
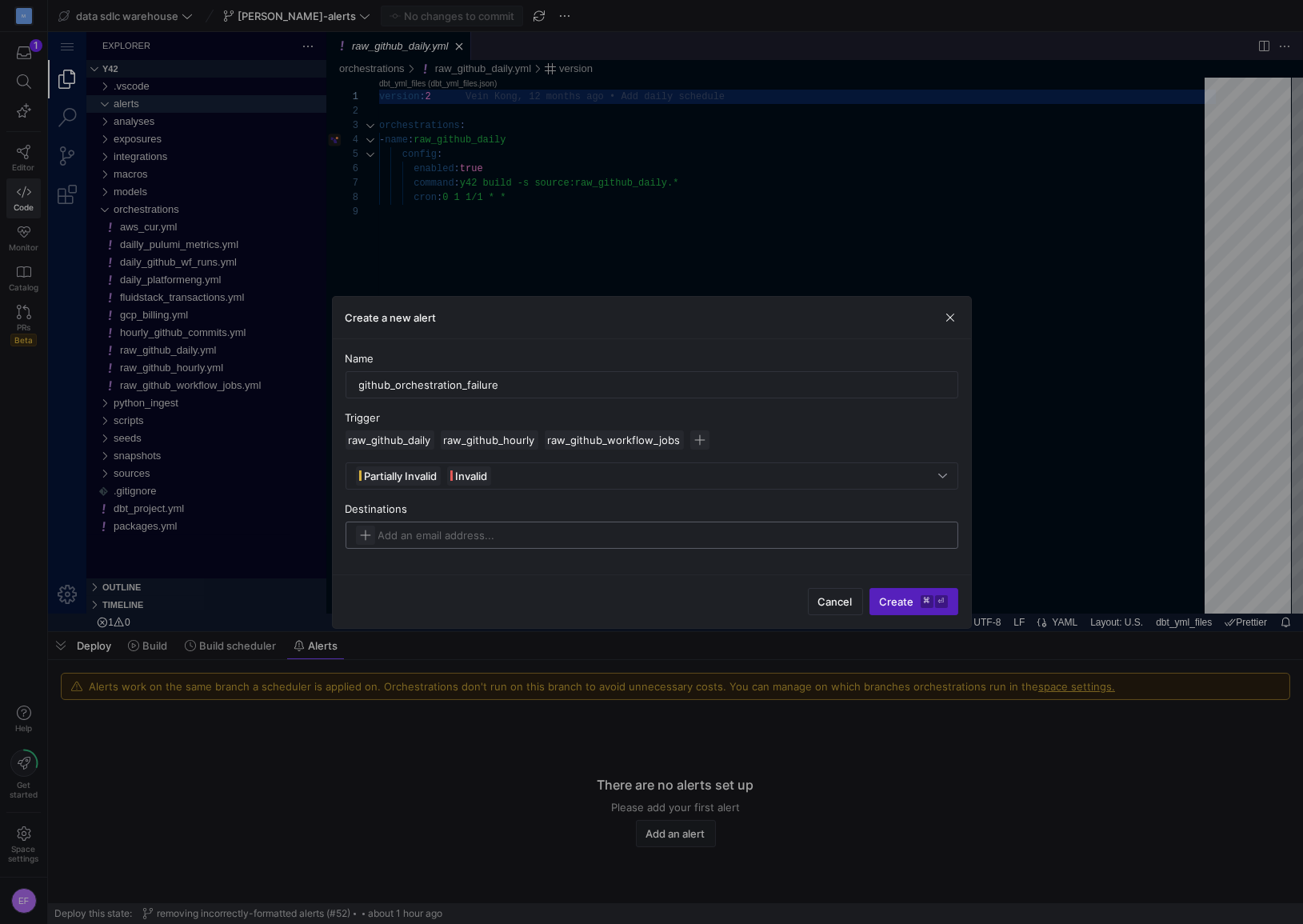
click at [391, 535] on input at bounding box center [460, 535] width 163 height 13
type input "[EMAIL_ADDRESS][DOMAIN_NAME]"
click at [558, 534] on span "button" at bounding box center [568, 535] width 19 height 19
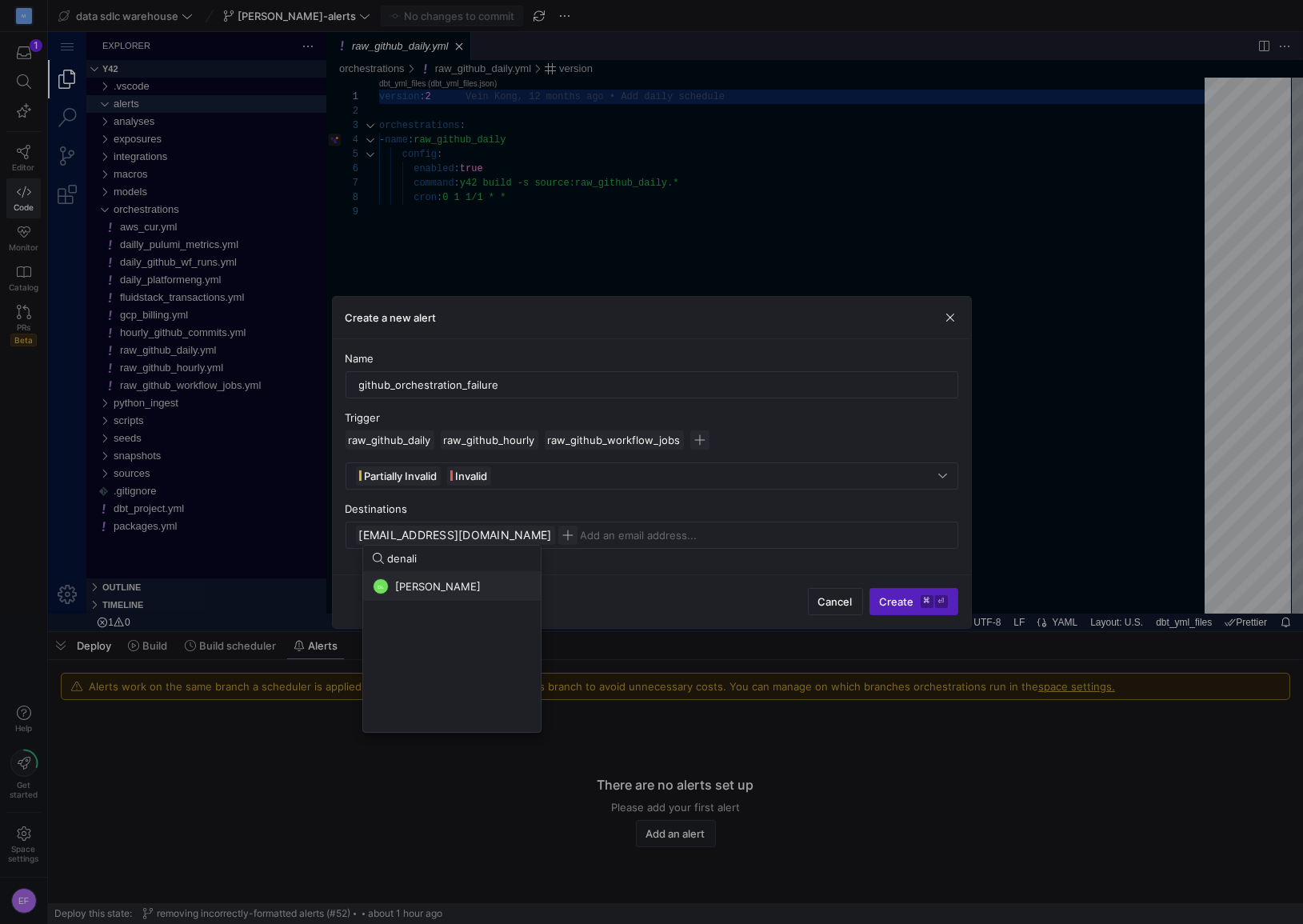
type input "denali"
click at [471, 574] on button "DL Denali Lumma" at bounding box center [452, 586] width 178 height 29
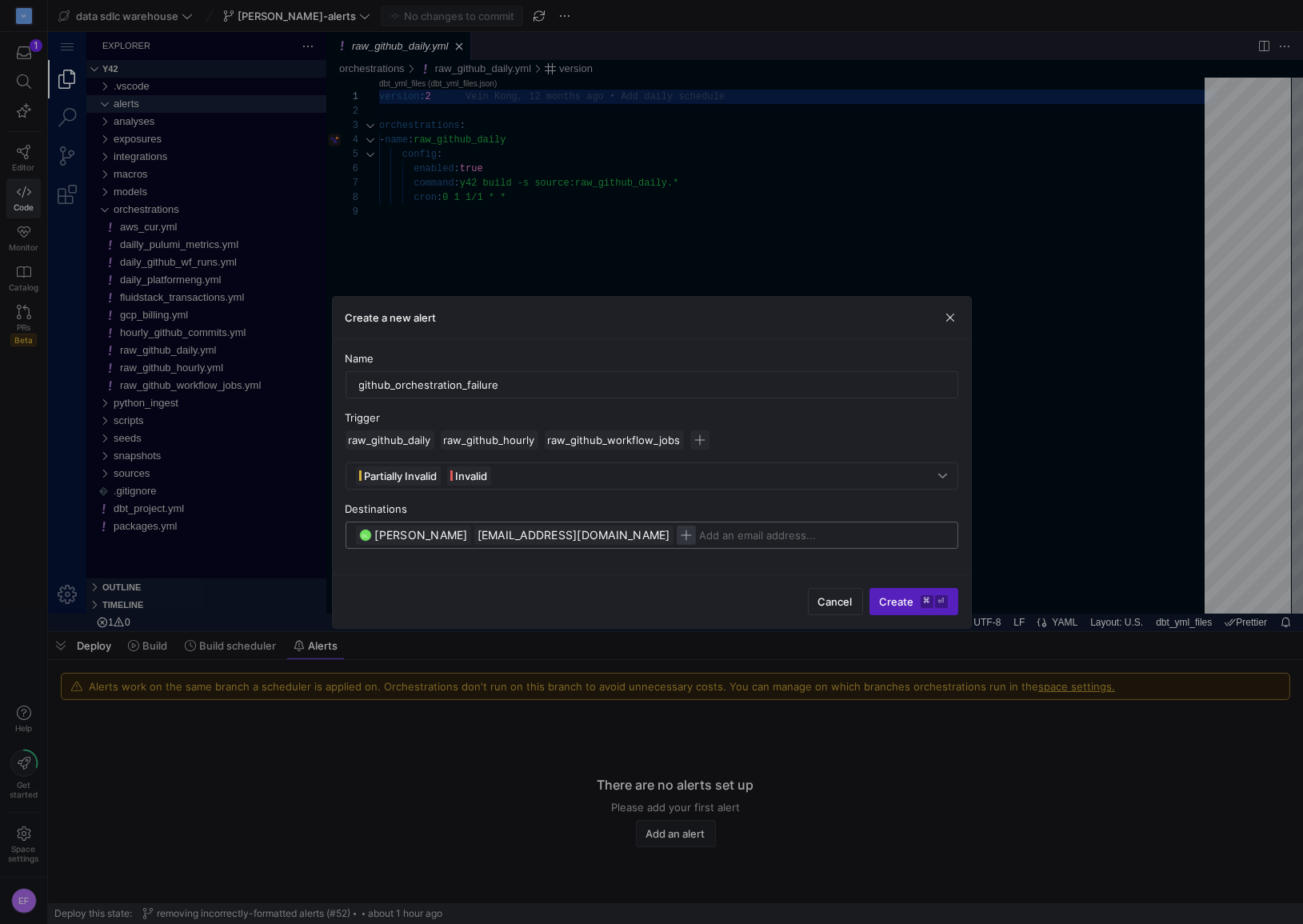
click at [677, 534] on span "button" at bounding box center [687, 535] width 19 height 19
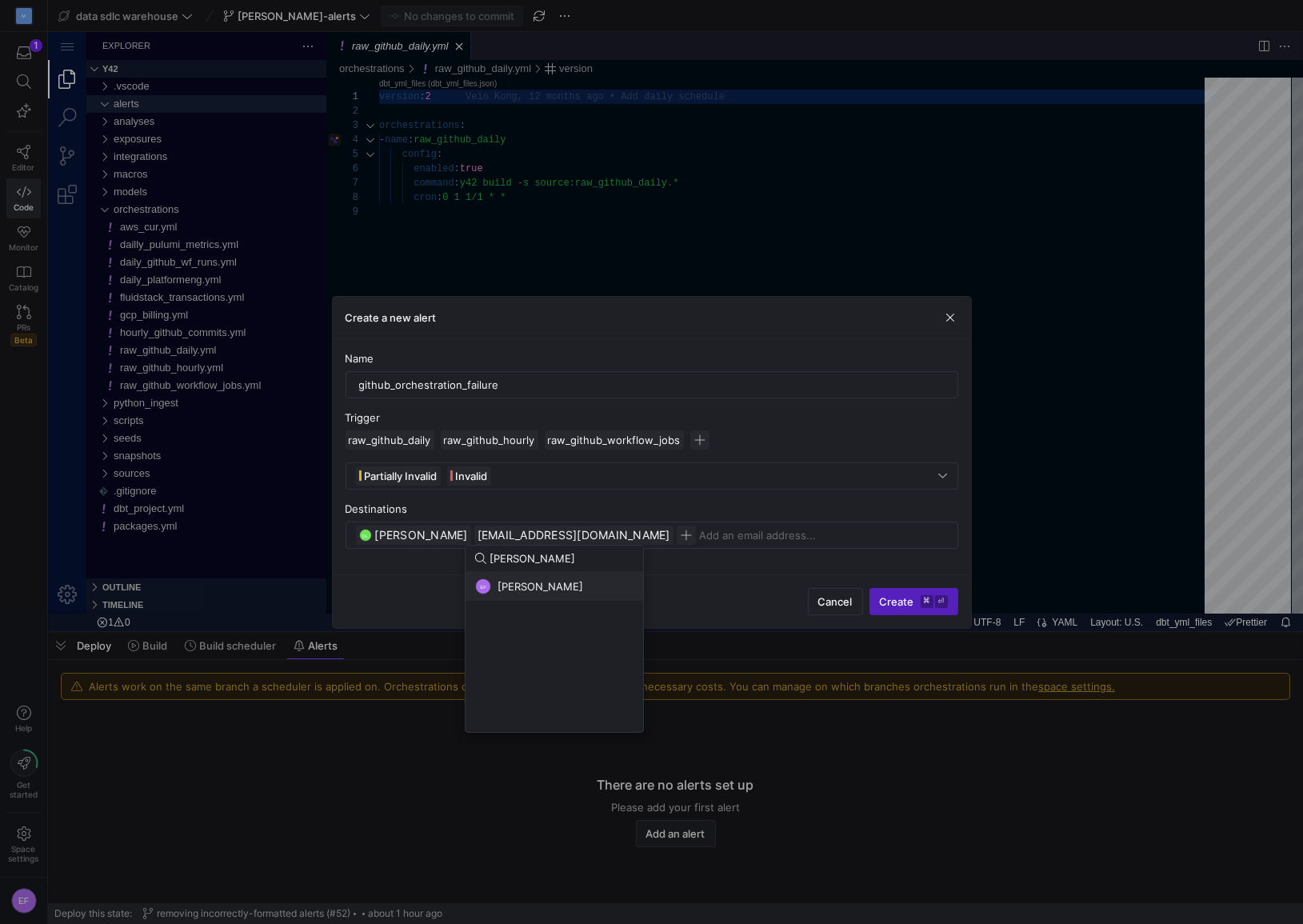
type input "[PERSON_NAME]"
click at [609, 589] on div "EF [PERSON_NAME]" at bounding box center [554, 586] width 158 height 16
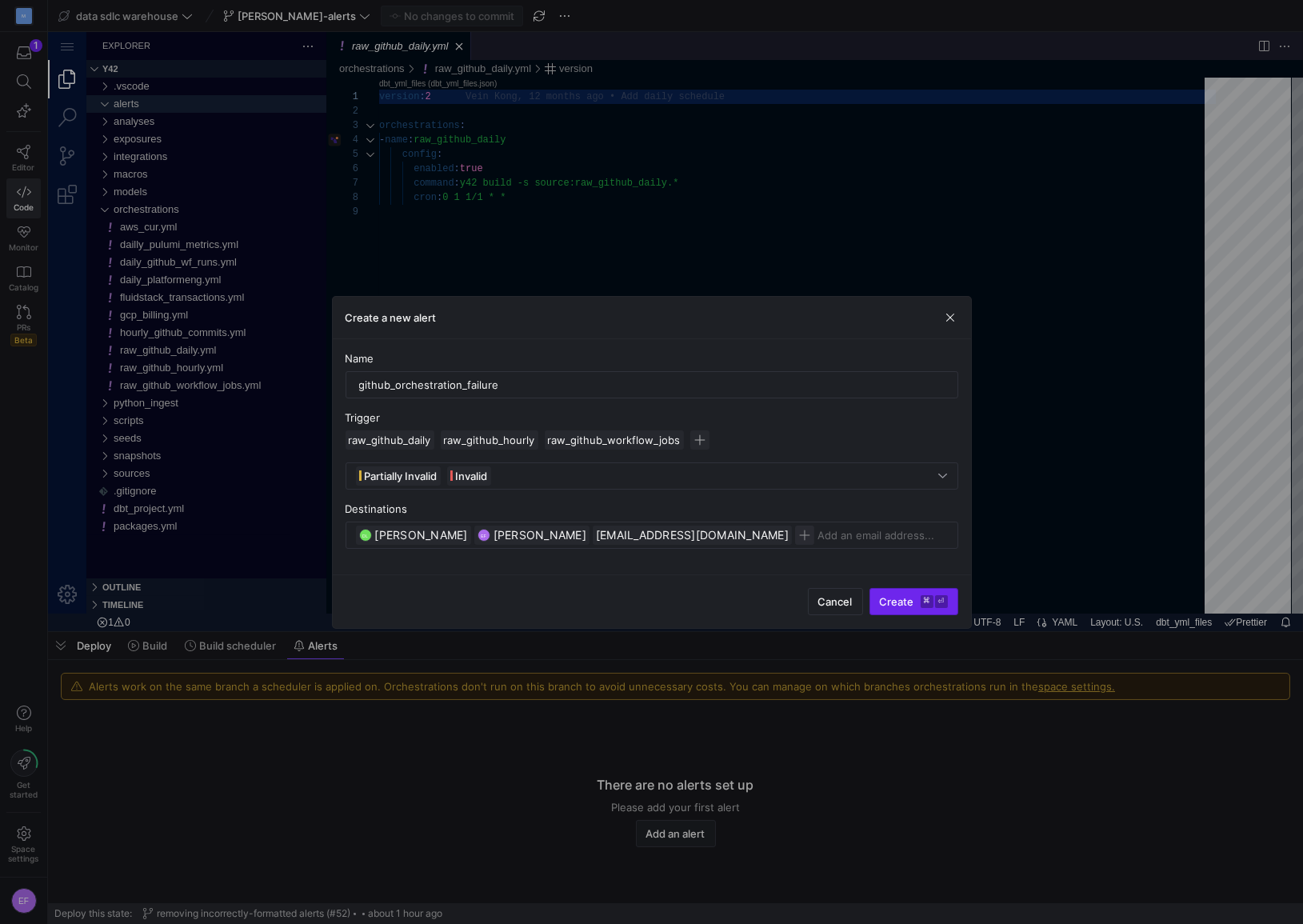
click at [892, 595] on span "Create ⌘ ⏎" at bounding box center [914, 601] width 68 height 13
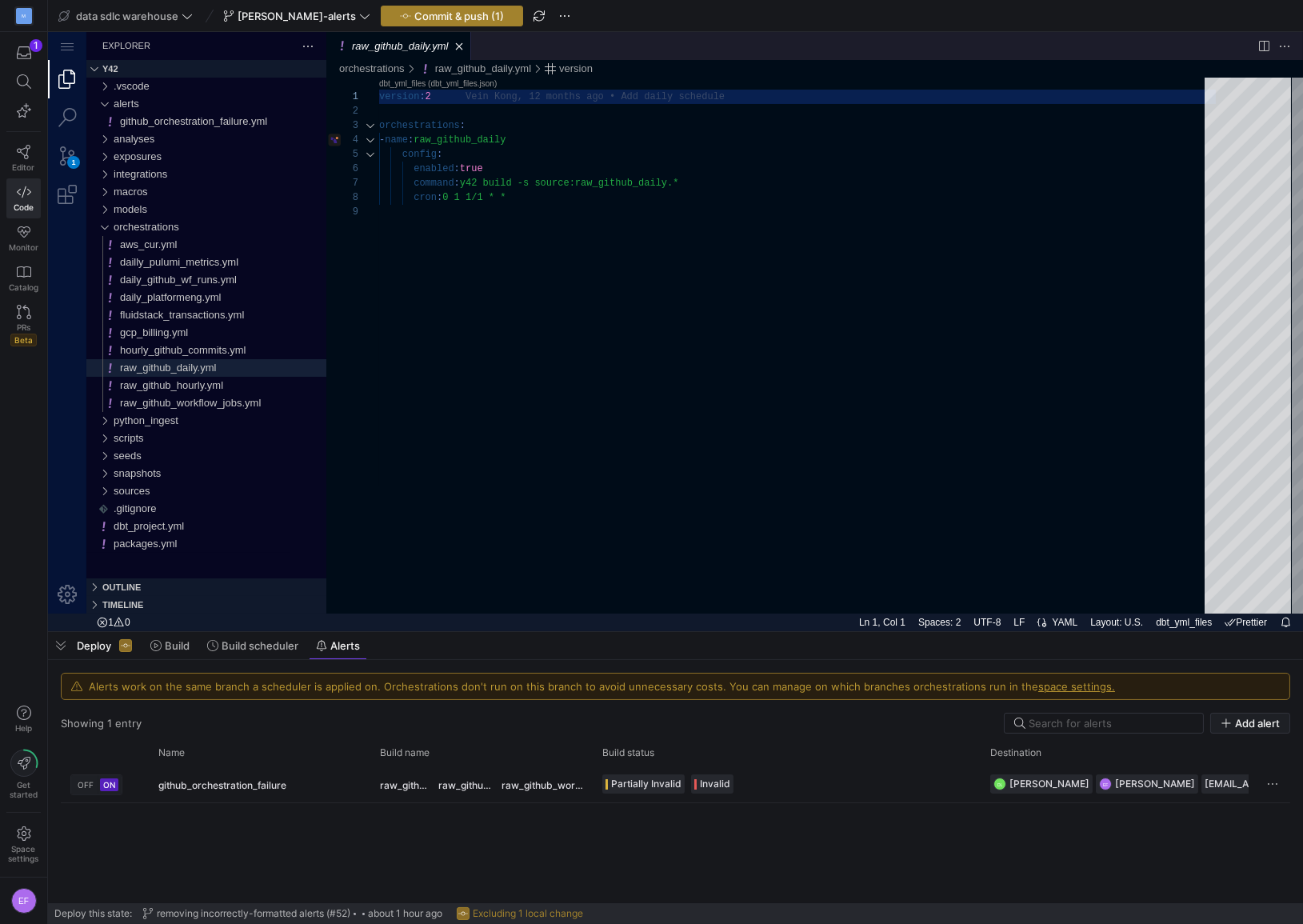
click at [414, 20] on span "Commit & push (1)" at bounding box center [459, 15] width 90 height 13
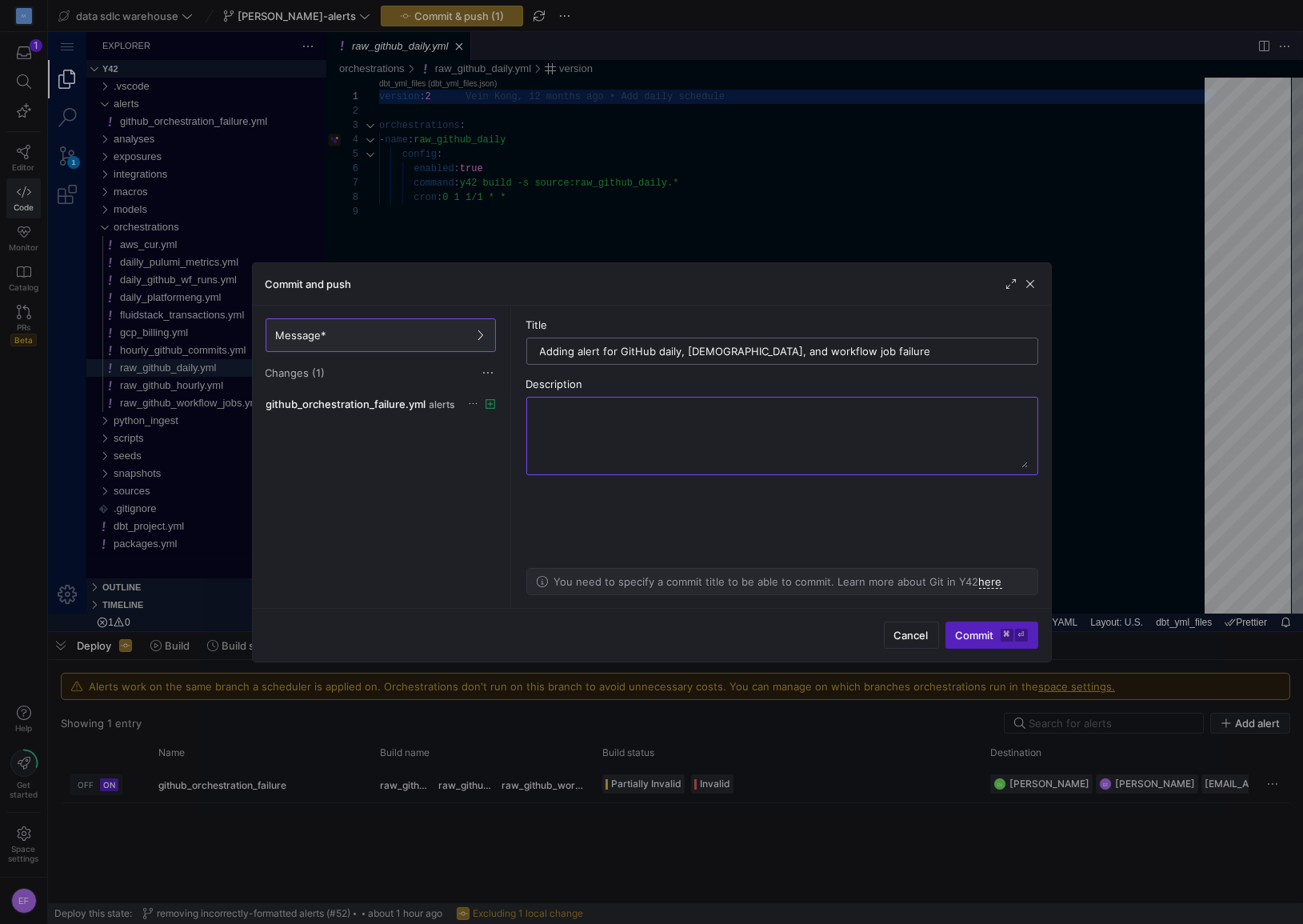
click at [540, 352] on input "Adding alert for GitHub daily, [DEMOGRAPHIC_DATA], and workflow job failure" at bounding box center [782, 350] width 485 height 13
type input "[DATA-486] Adding alert for GitHub daily, [DEMOGRAPHIC_DATA], and workflow job …"
click at [989, 636] on span "Commit ⌘ ⏎" at bounding box center [992, 634] width 72 height 13
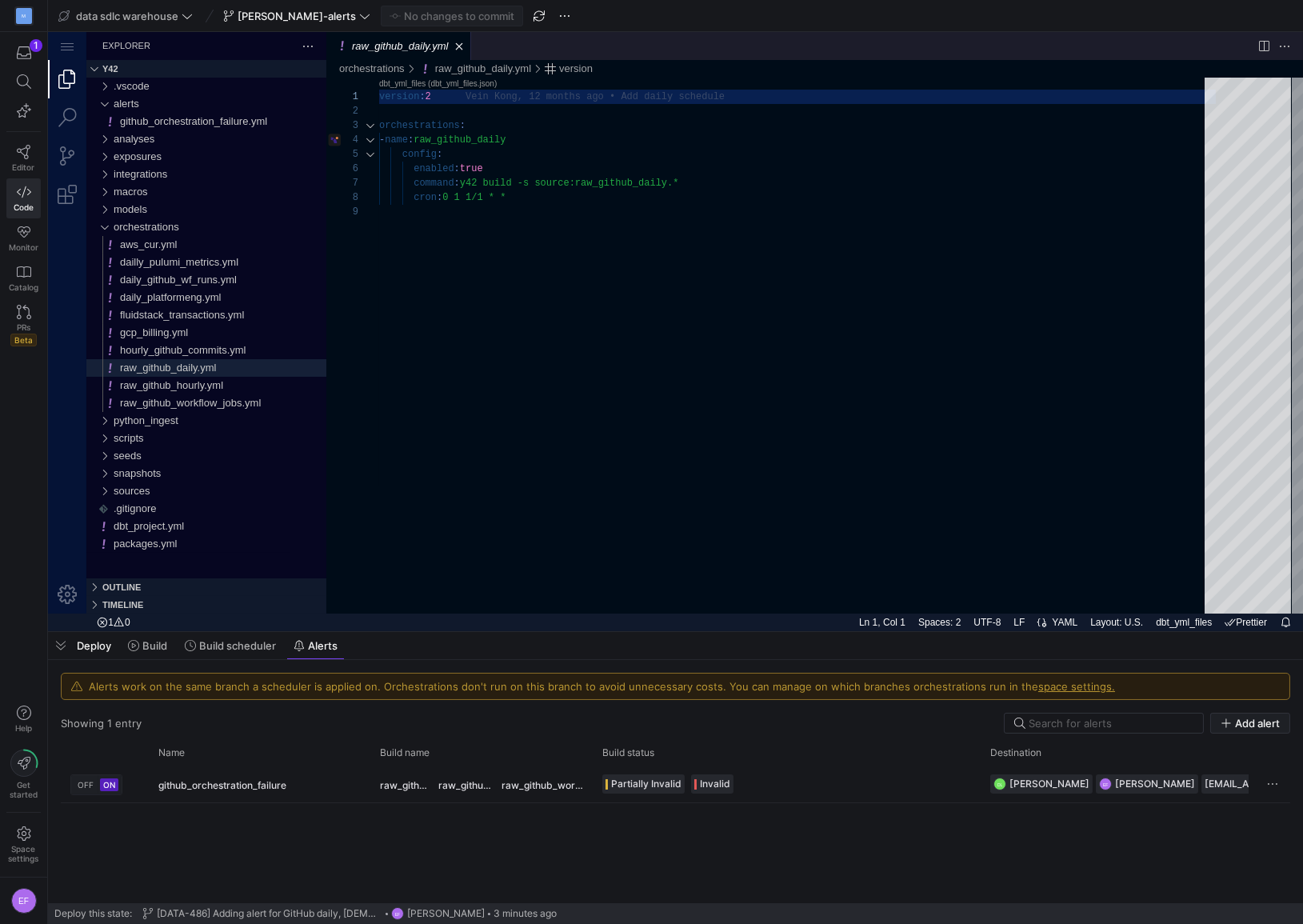
scroll to position [114, 0]
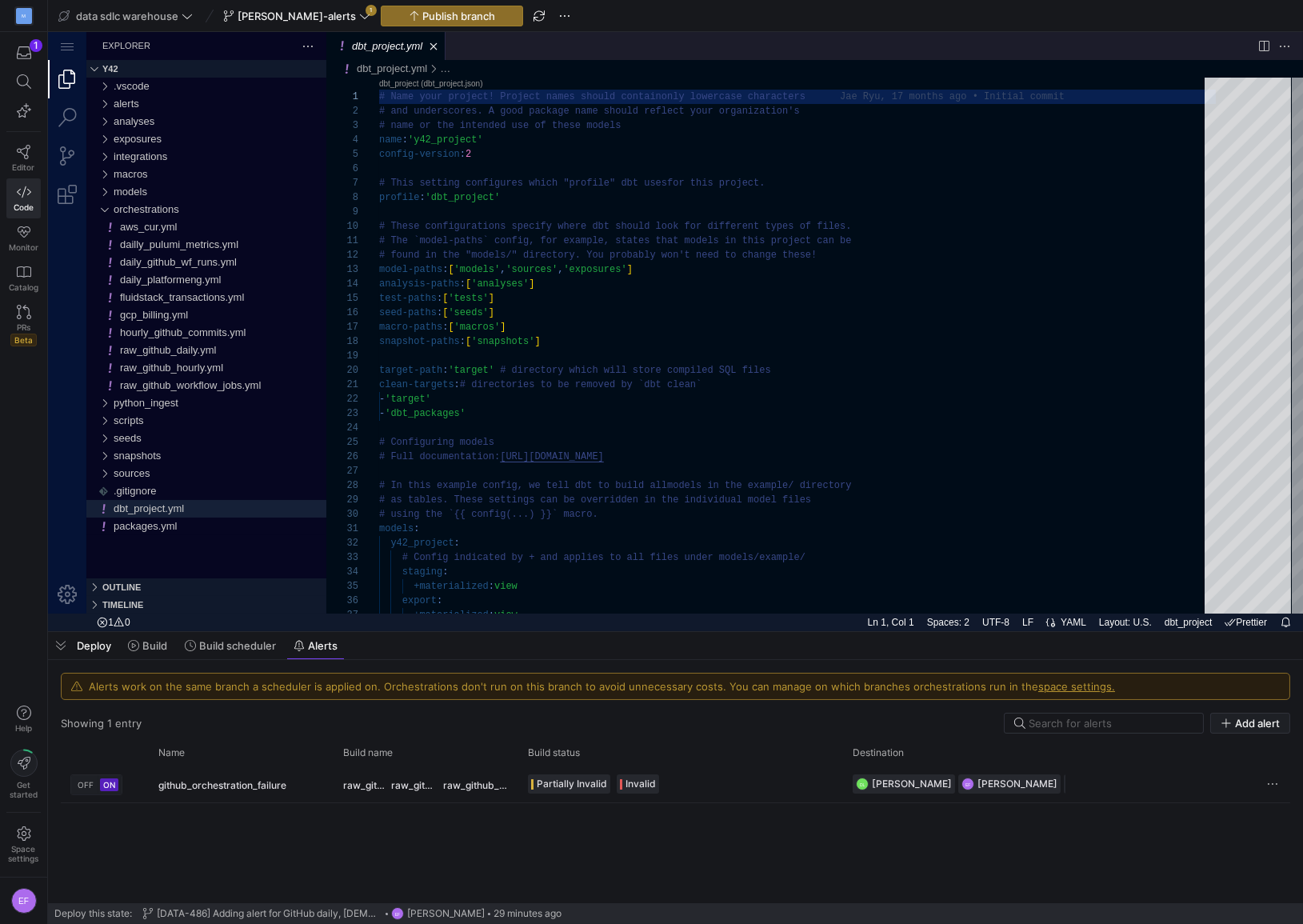
click at [315, 12] on div "data sdlc warehouse erica-alerts 1 Publish branch" at bounding box center [314, 16] width 520 height 21
click at [359, 14] on icon at bounding box center [365, 16] width 12 height 12
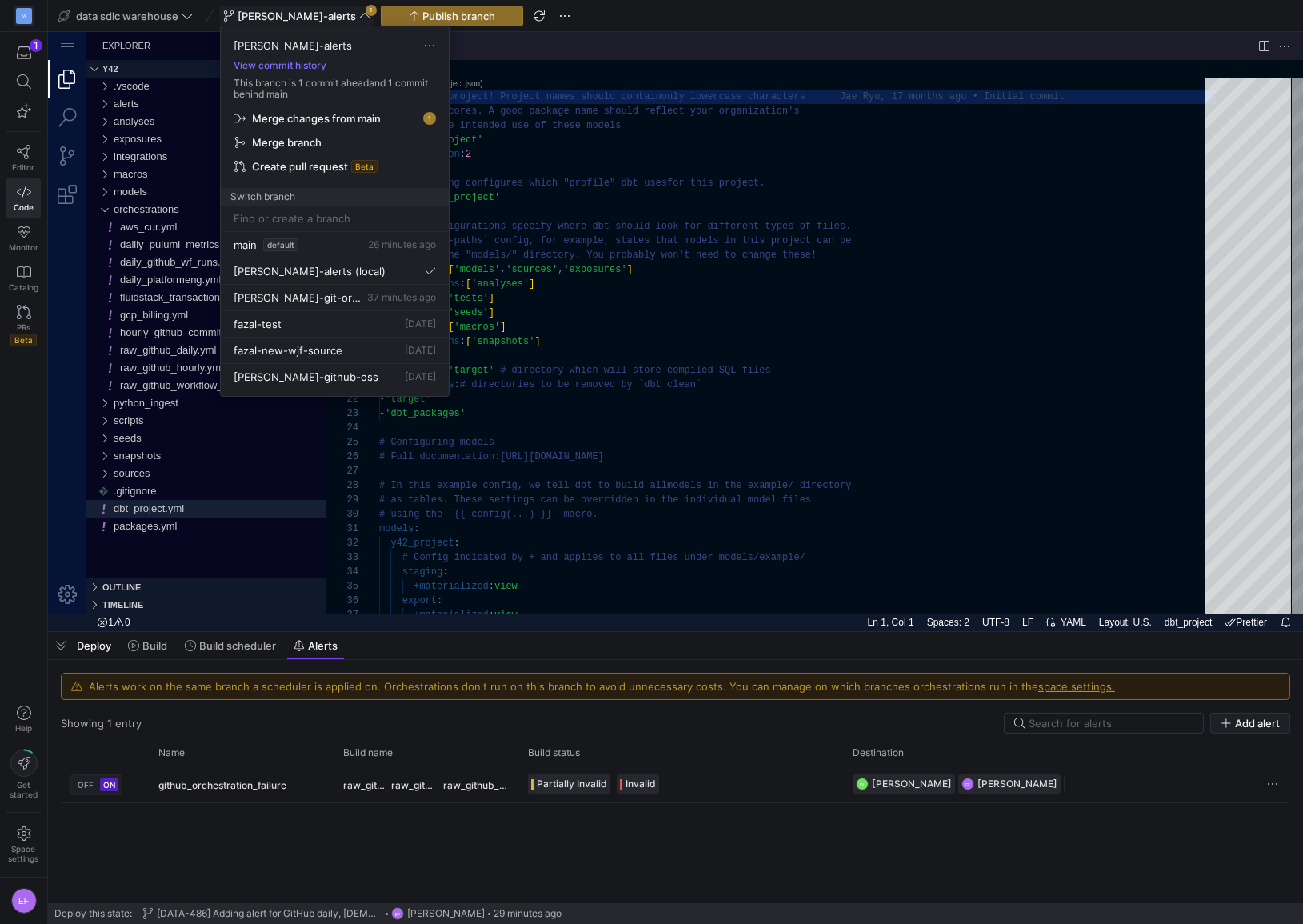
click at [315, 122] on span "Merge changes from main" at bounding box center [316, 118] width 128 height 13
